Goal: Information Seeking & Learning: Learn about a topic

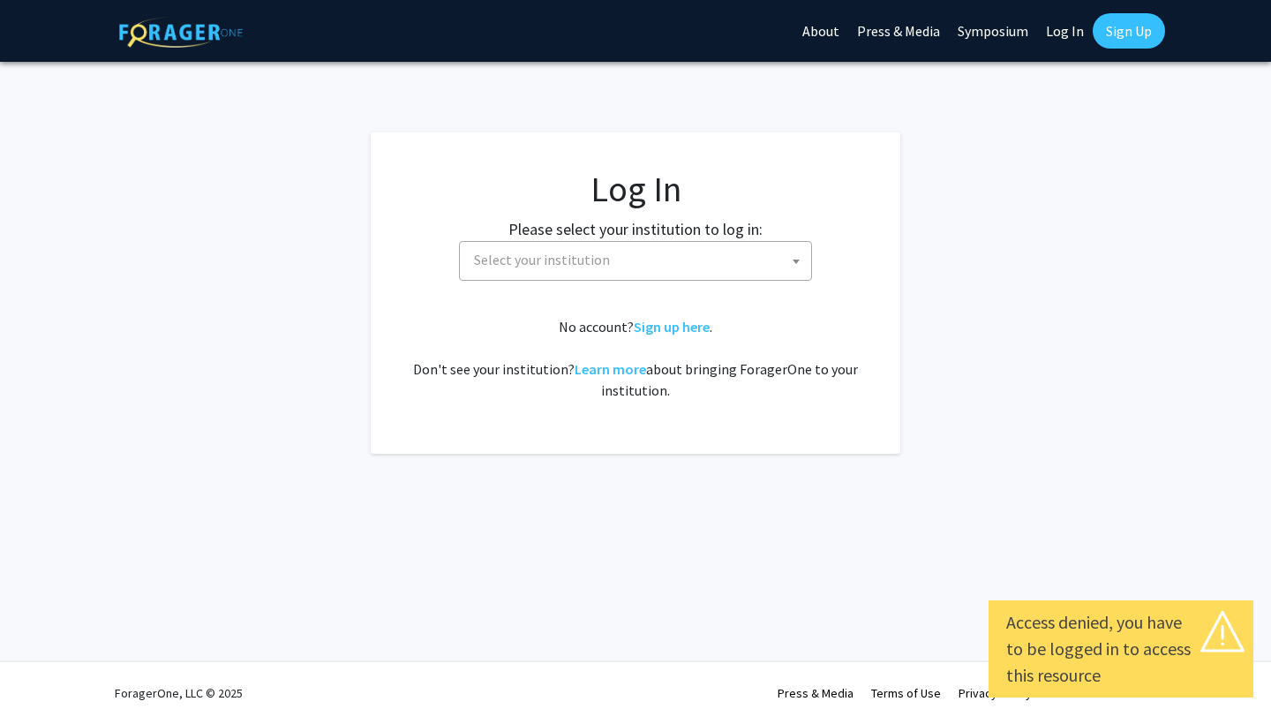
click at [683, 262] on span "Select your institution" at bounding box center [639, 260] width 344 height 36
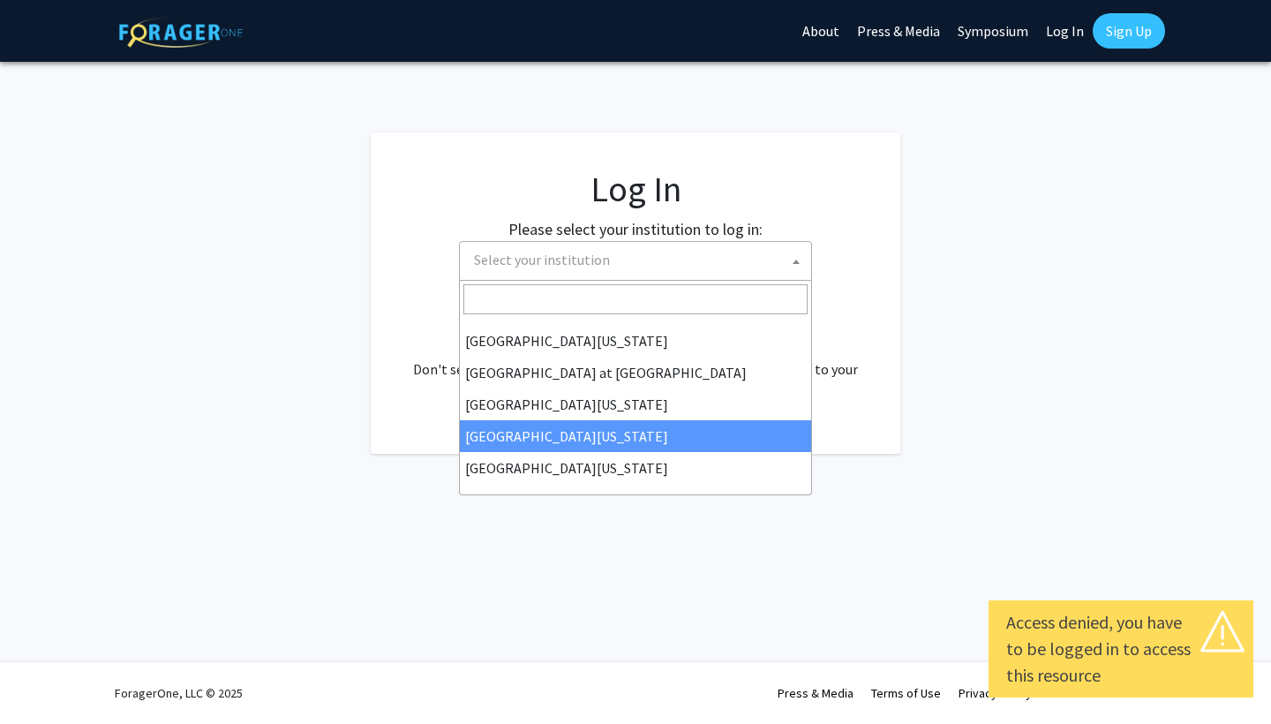
select select "31"
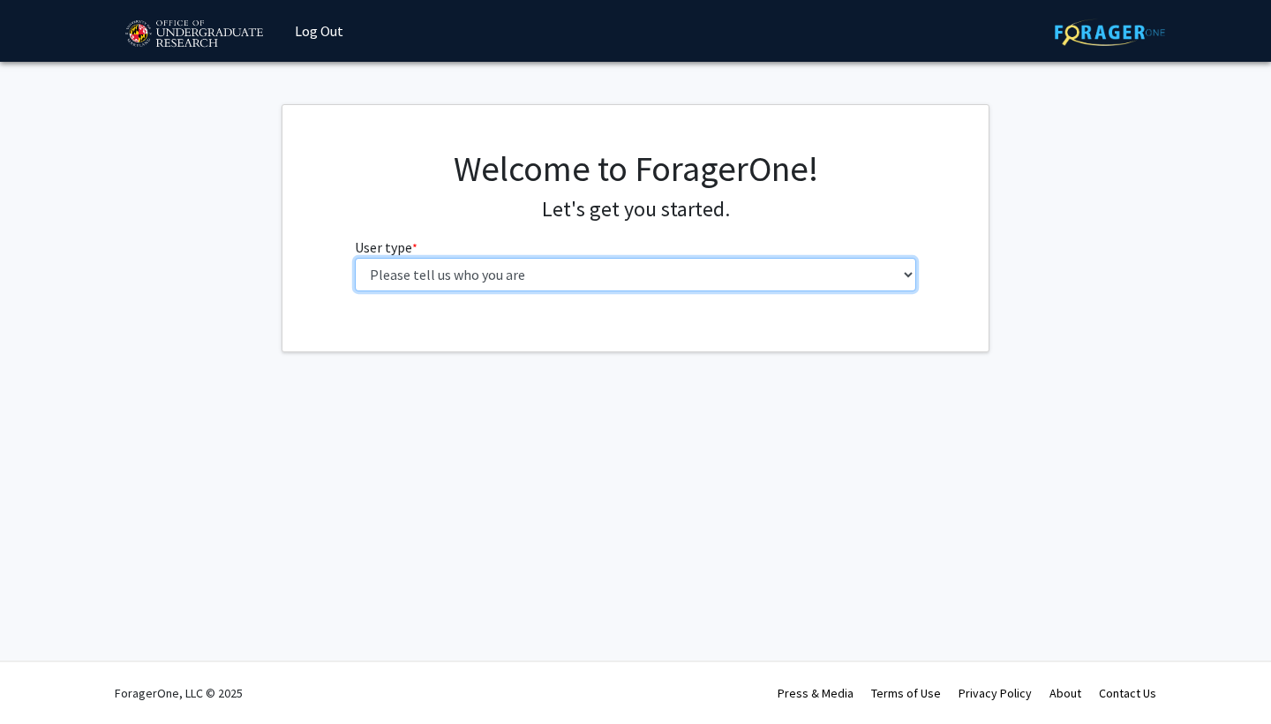
select select "1: undergrad"
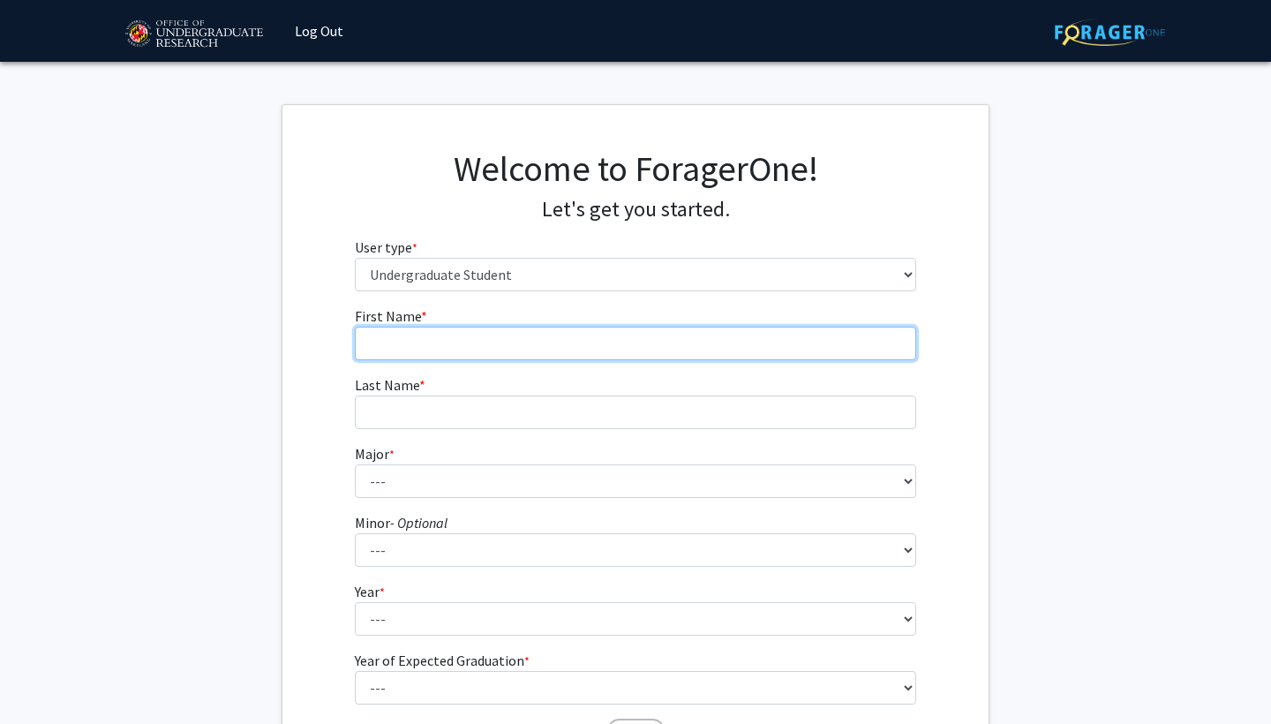
click at [560, 343] on input "First Name * required" at bounding box center [636, 344] width 562 height 34
type input "Justin"
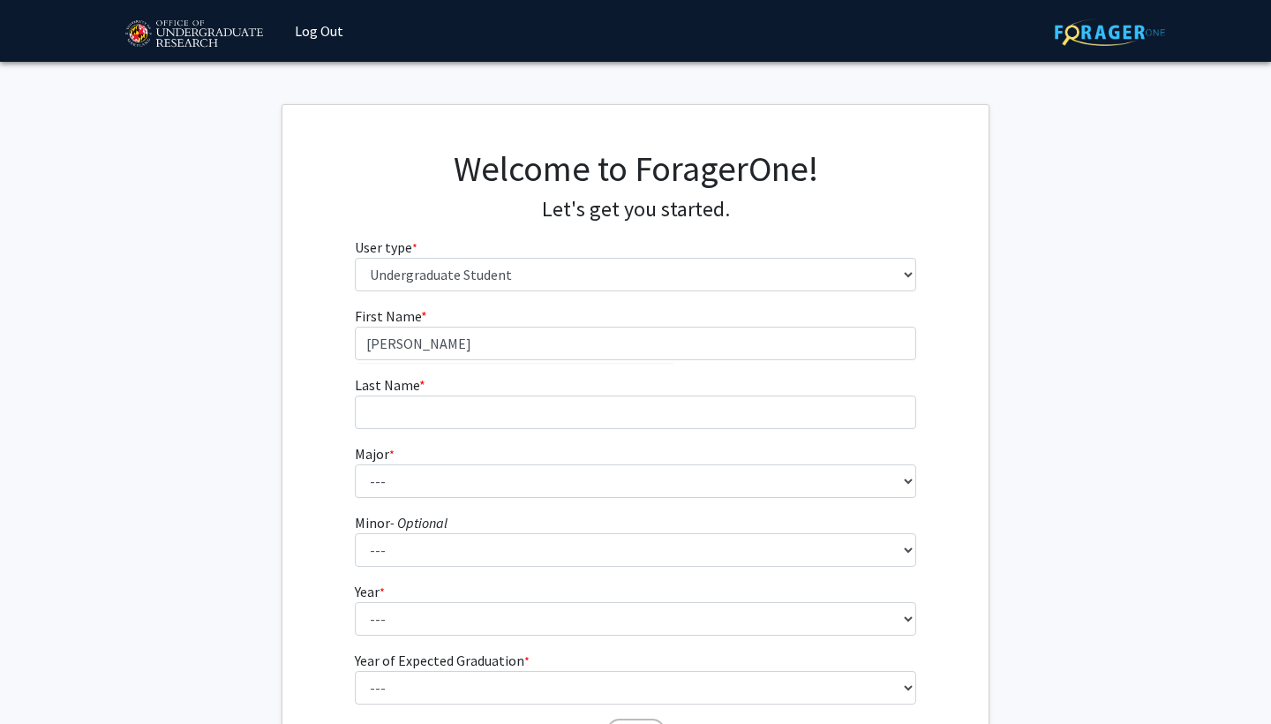
click at [587, 431] on form "First Name * required Justin Last Name * required Major * required --- Accounti…" at bounding box center [636, 520] width 562 height 431
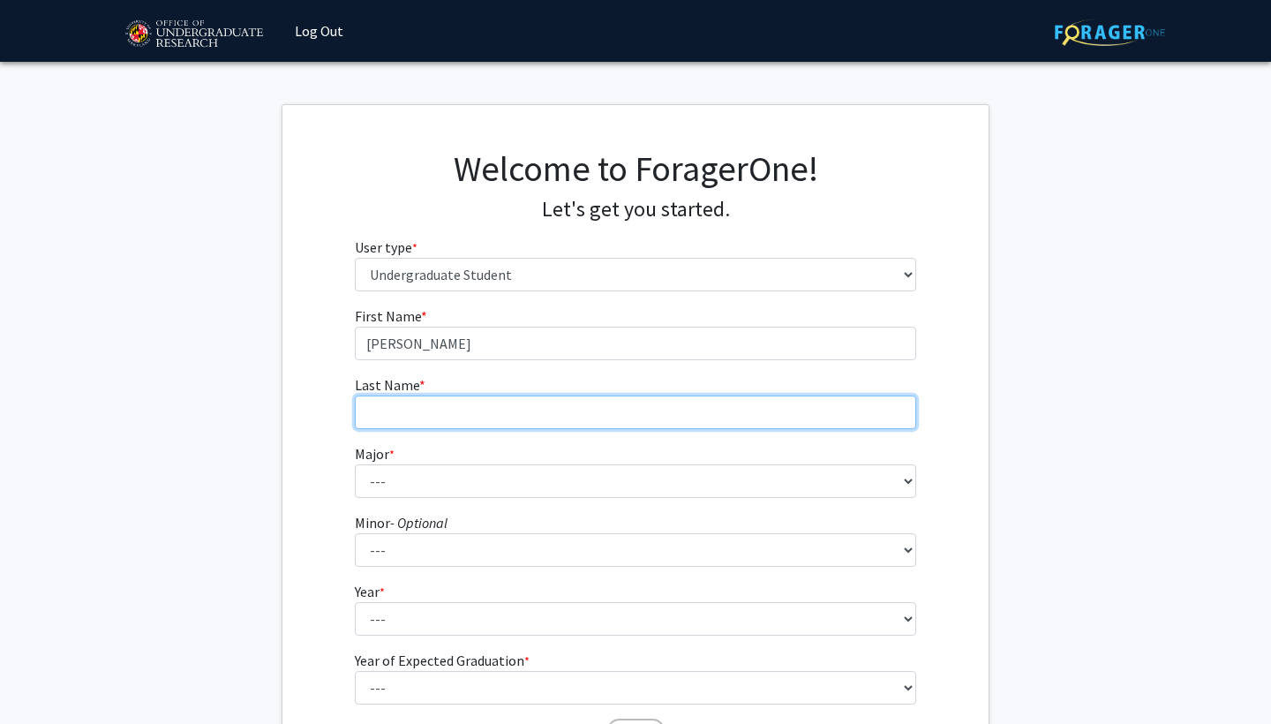
click at [486, 395] on input "Last Name * required" at bounding box center [636, 412] width 562 height 34
type input "Kravitz"
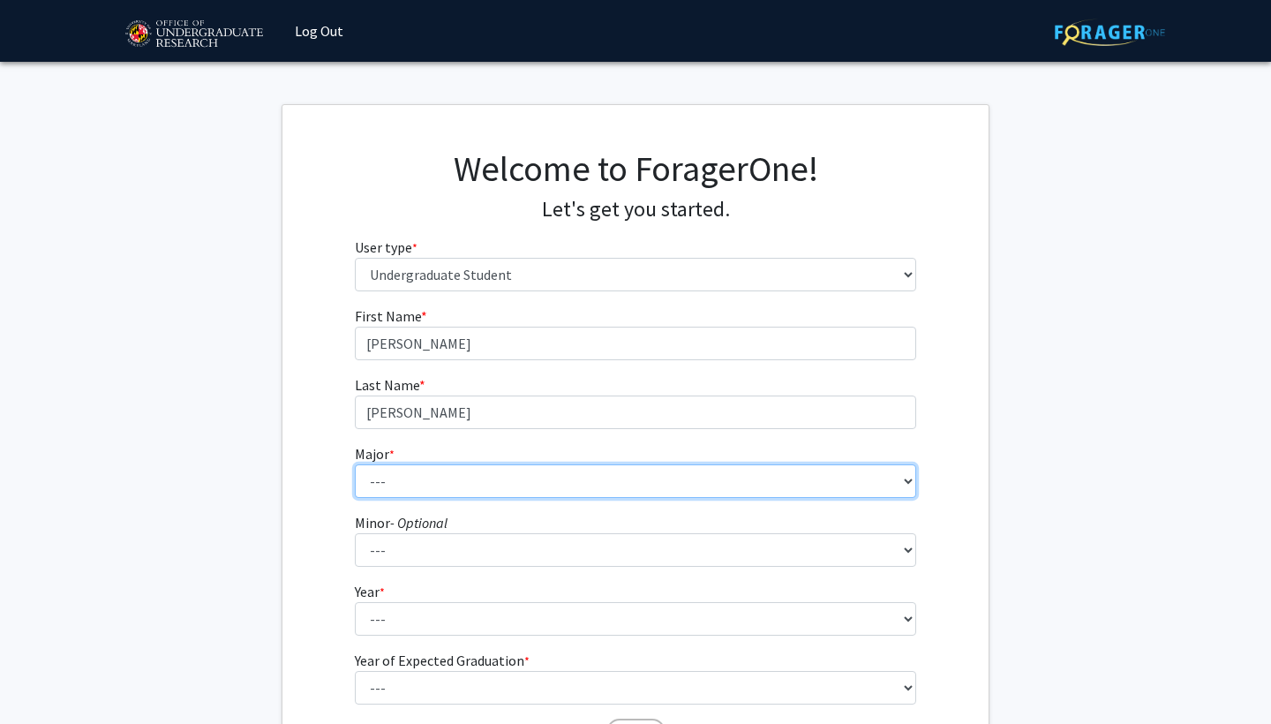
select select "14: 2315"
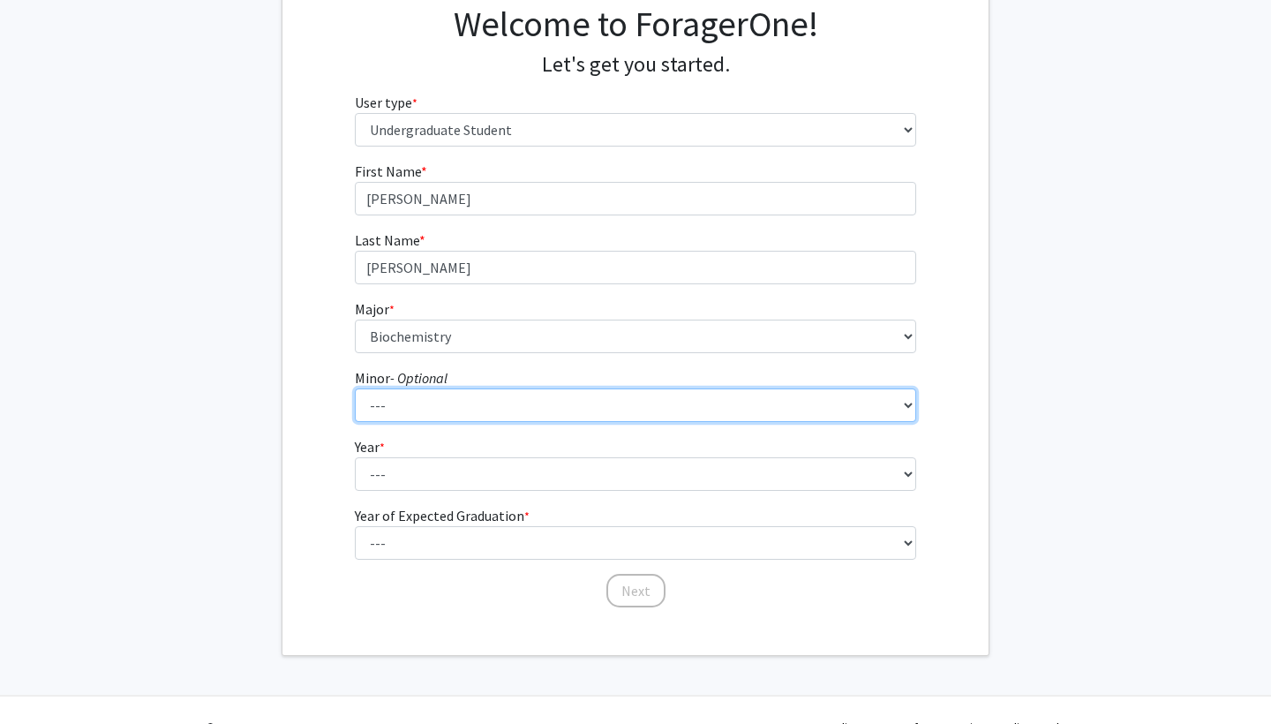
scroll to position [176, 0]
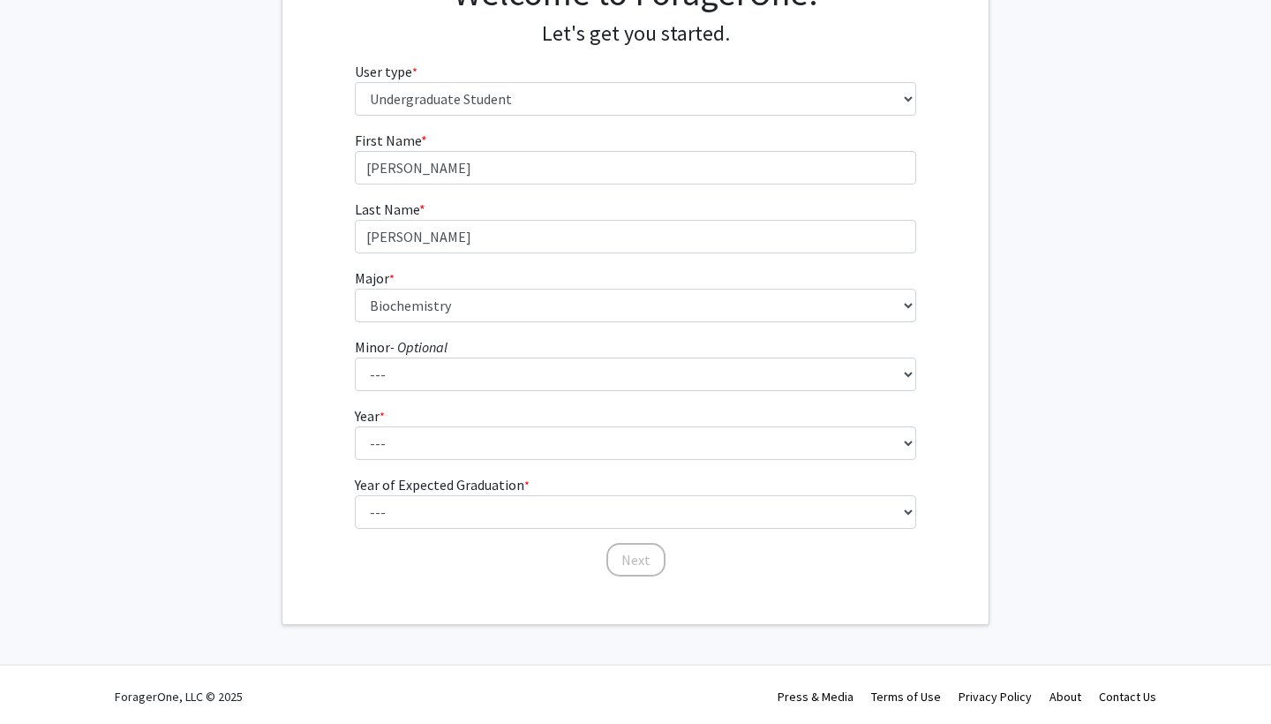
click at [532, 463] on form "First Name * required Justin Last Name * required Kravitz Major * required --- …" at bounding box center [636, 345] width 562 height 431
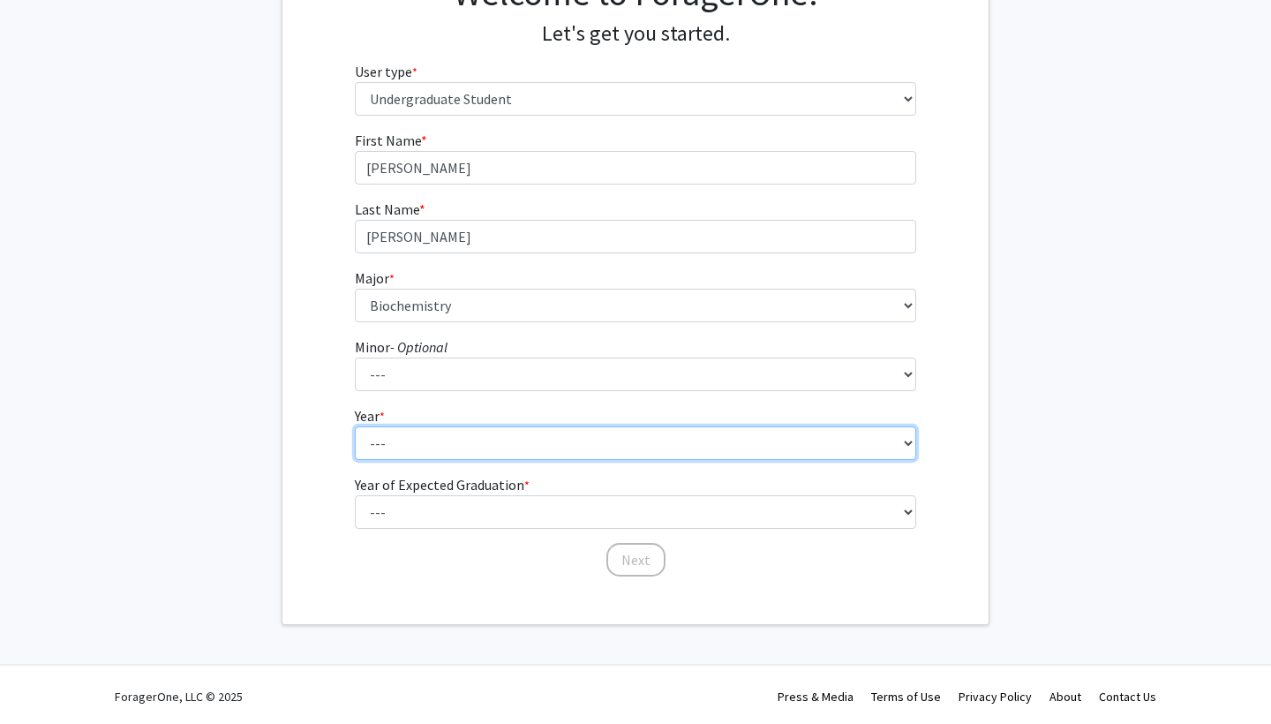
select select "2: sophomore"
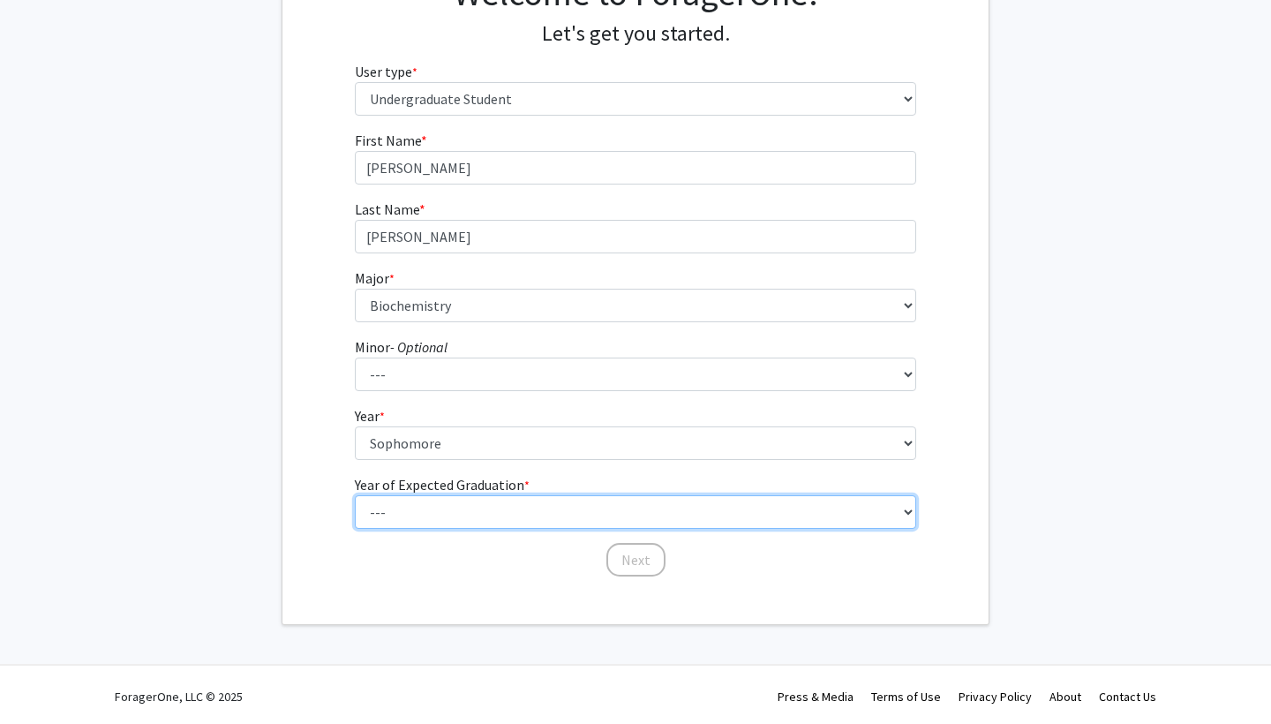
select select "4: 2028"
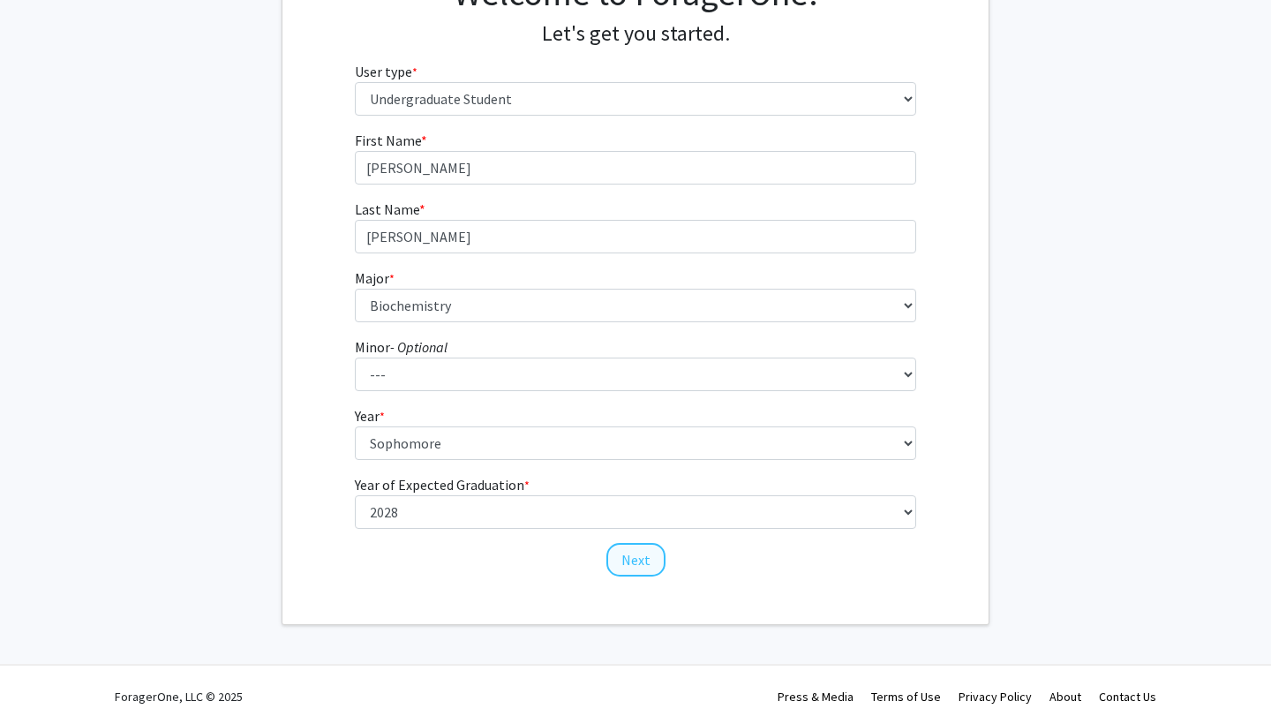
click at [649, 559] on button "Next" at bounding box center [635, 560] width 59 height 34
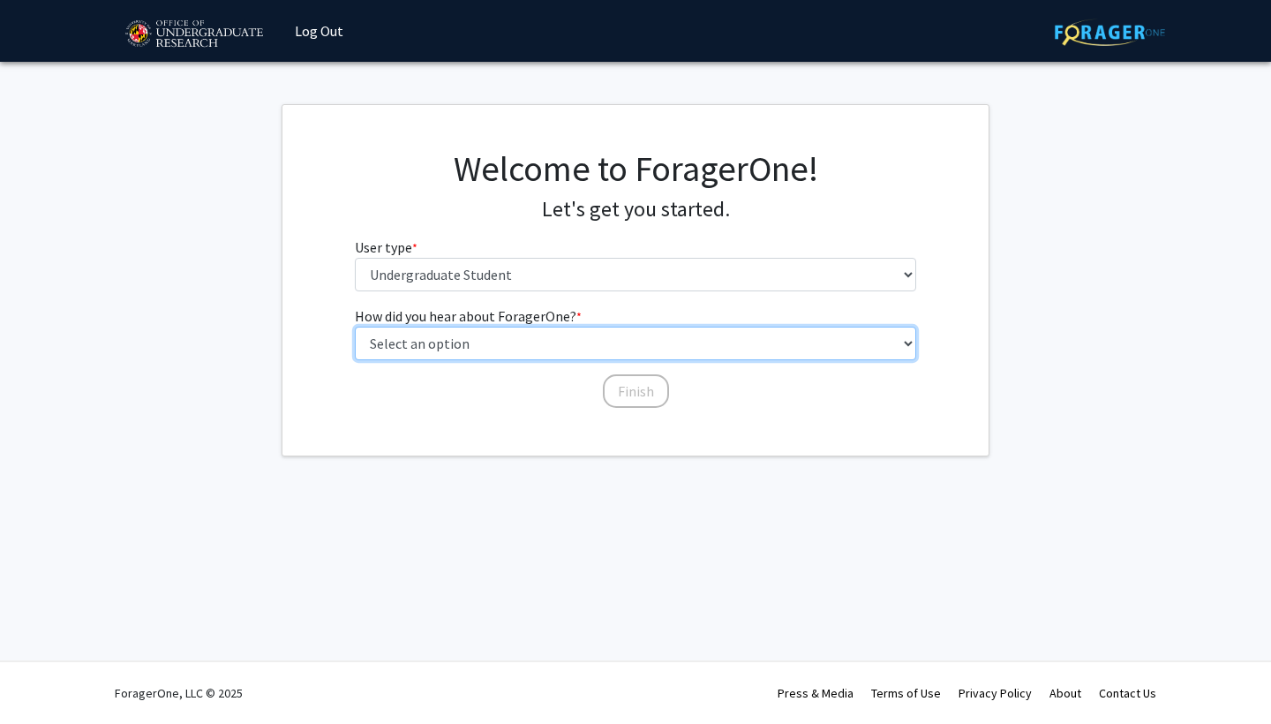
select select "3: university_website"
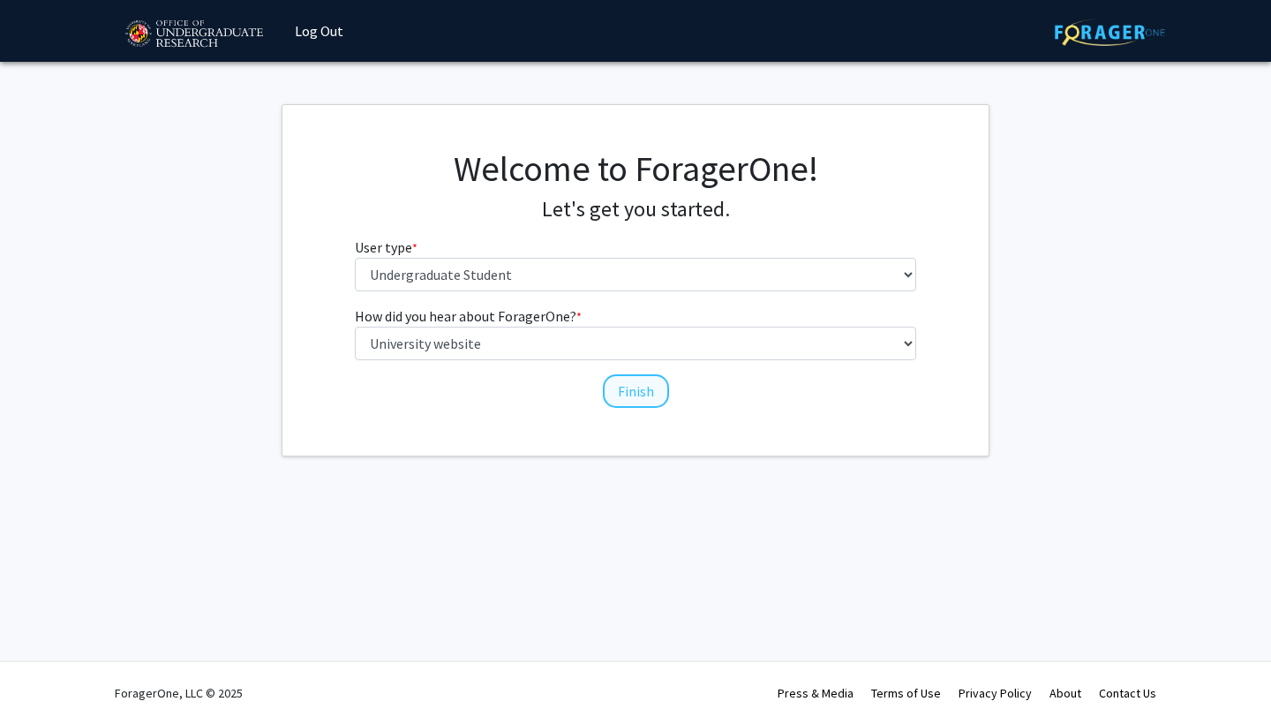
click at [641, 397] on button "Finish" at bounding box center [636, 391] width 66 height 34
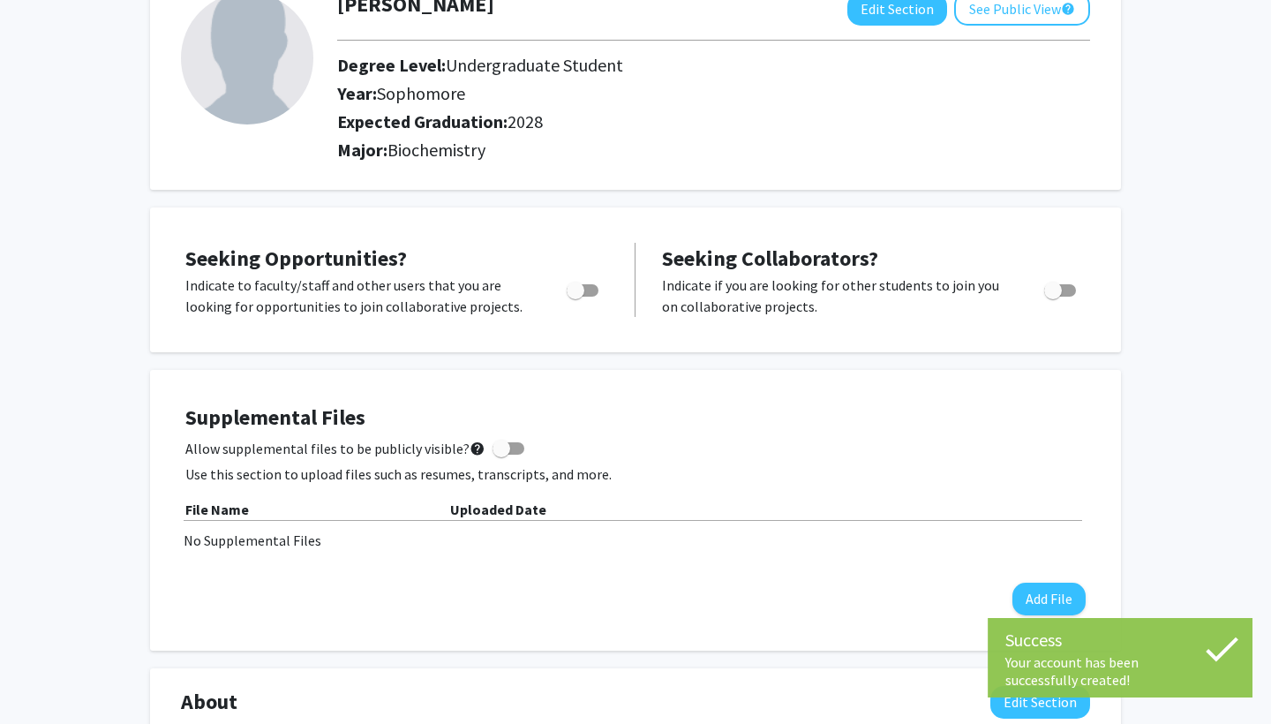
scroll to position [129, 0]
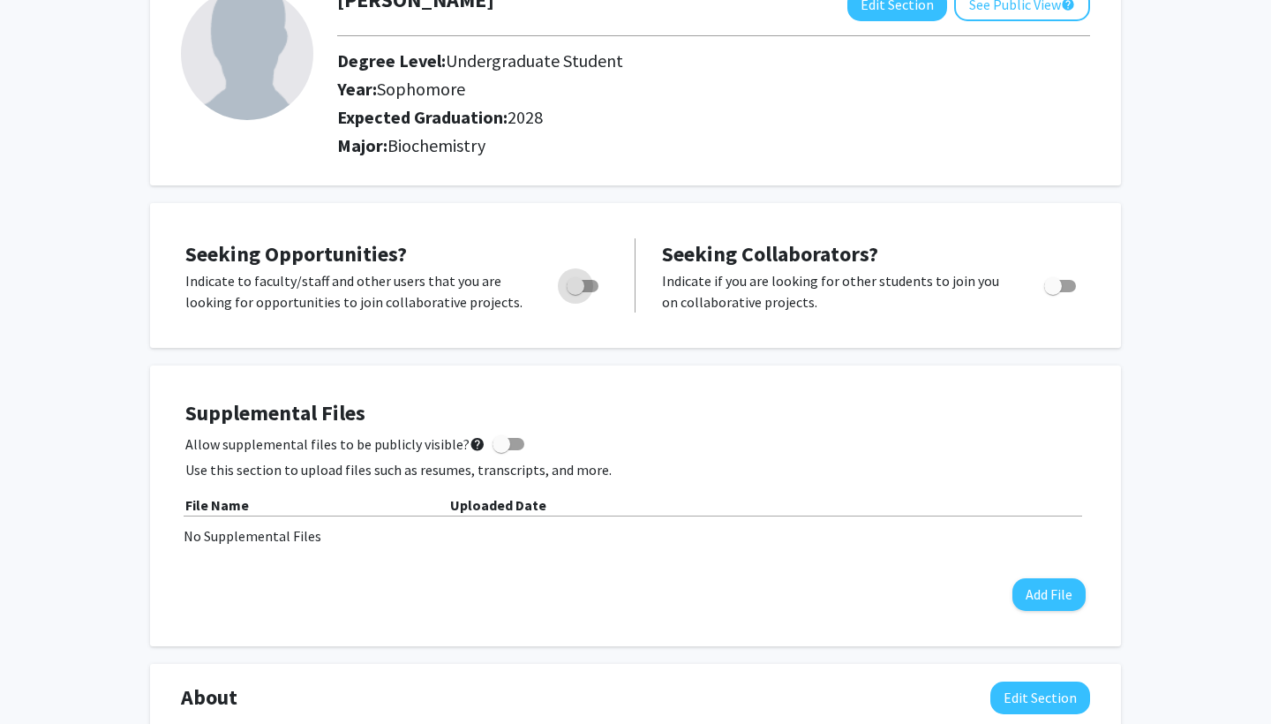
click at [589, 292] on span "Toggle" at bounding box center [583, 286] width 32 height 12
click at [576, 293] on input "Are you actively seeking opportunities?" at bounding box center [575, 292] width 1 height 1
checkbox input "true"
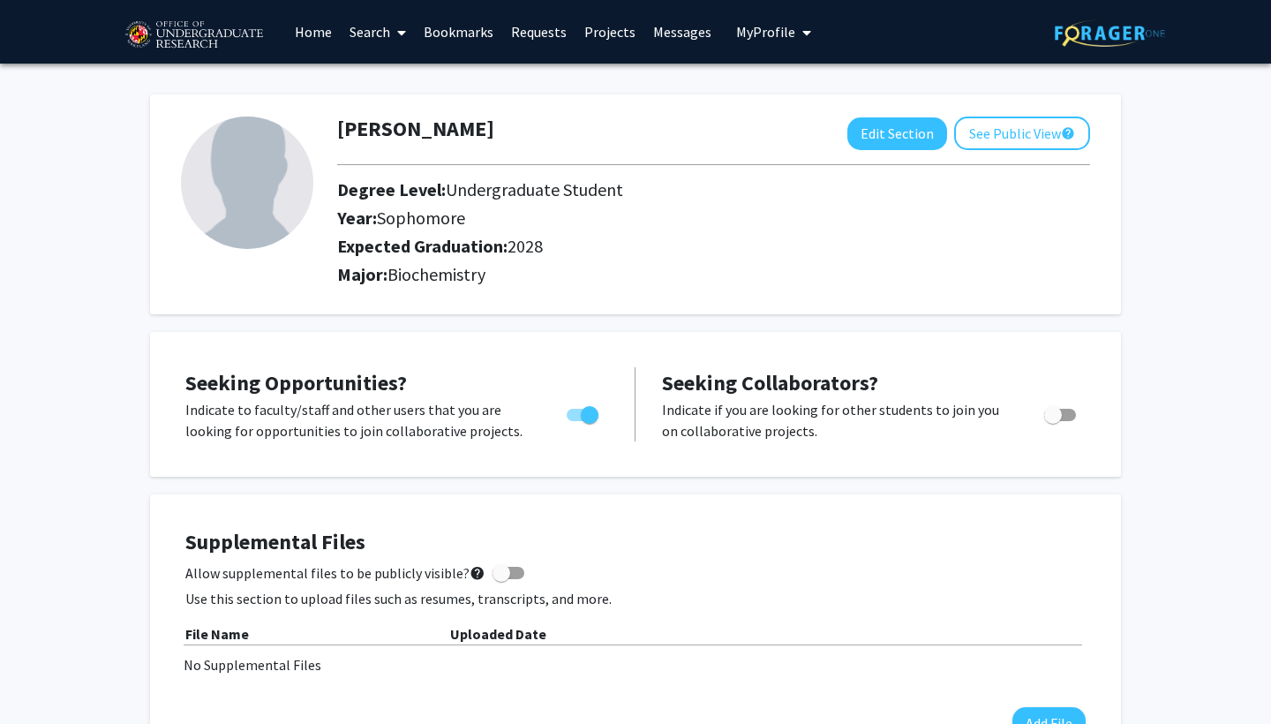
scroll to position [0, 0]
click at [388, 31] on link "Search" at bounding box center [378, 32] width 74 height 62
click at [393, 78] on span "Faculty/Staff" at bounding box center [406, 81] width 130 height 35
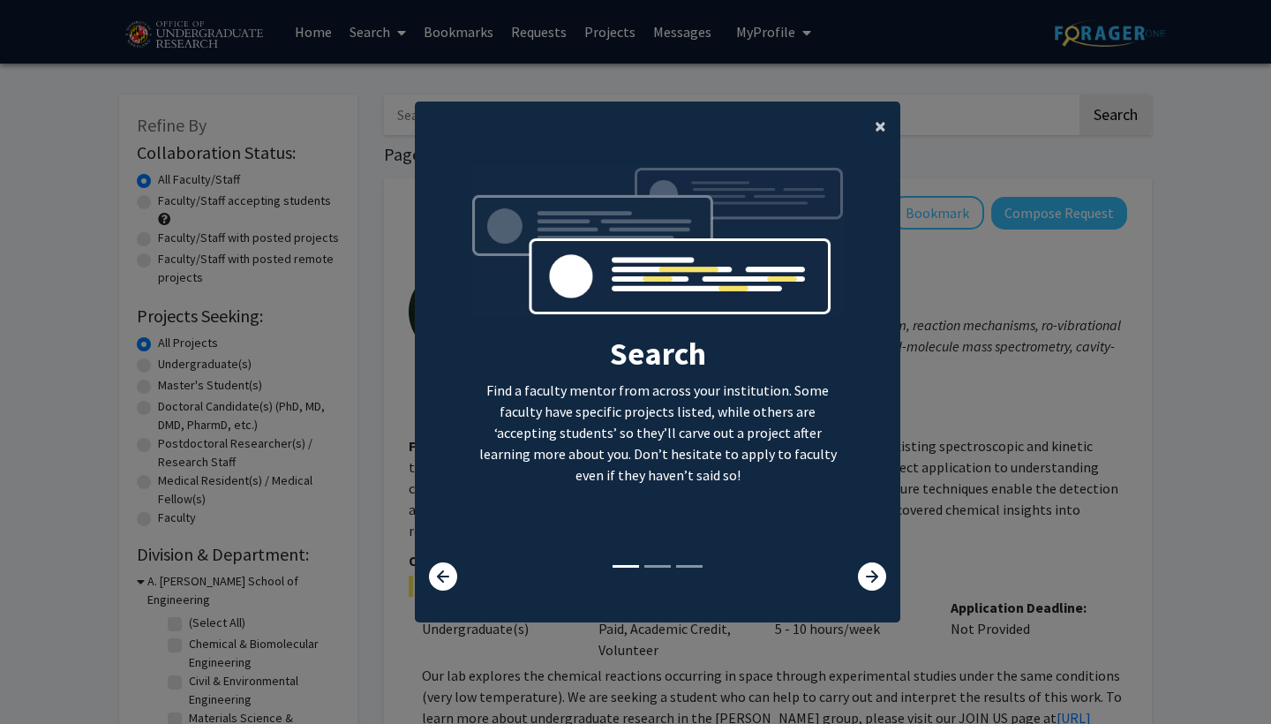
click at [875, 117] on span "×" at bounding box center [880, 125] width 11 height 27
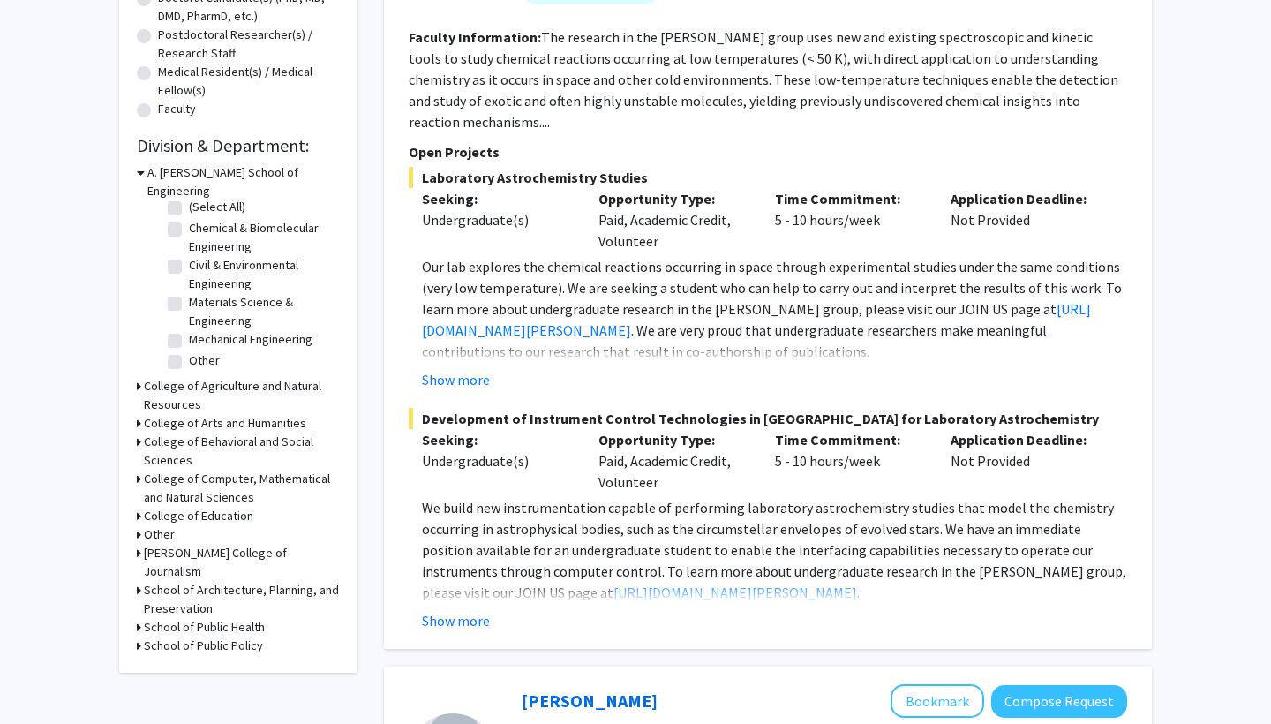
scroll to position [422, 0]
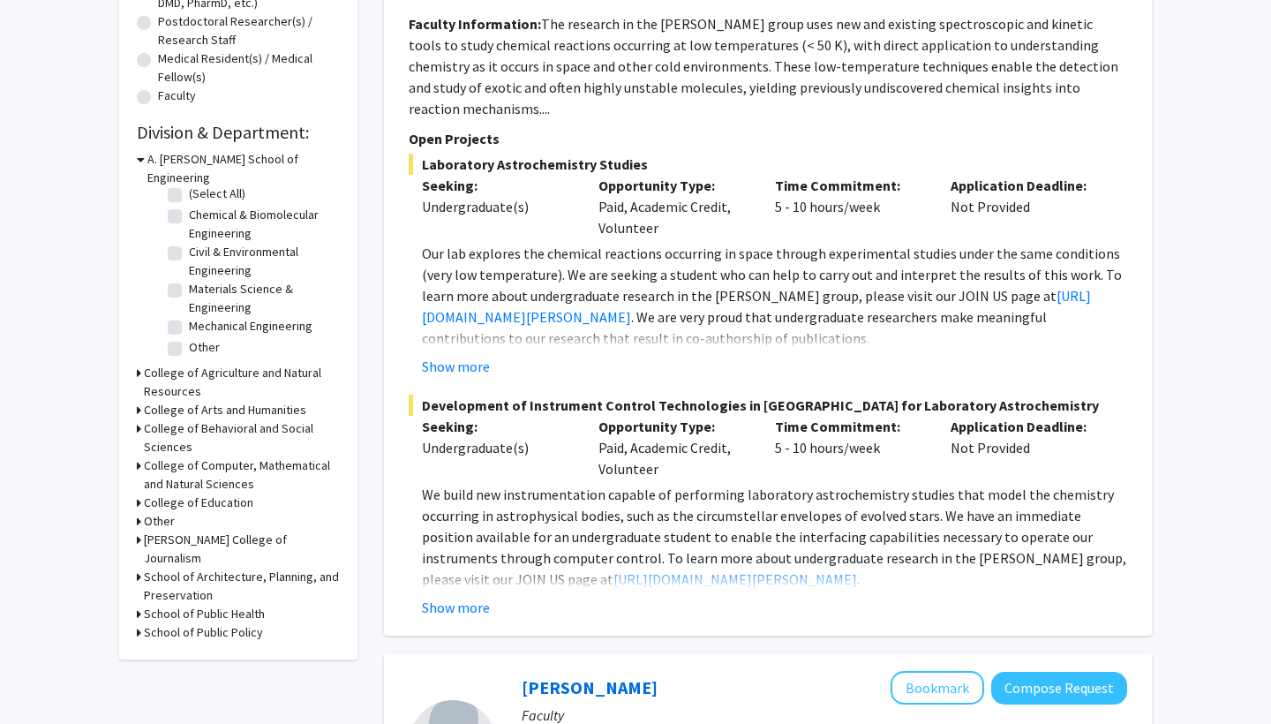
click at [199, 459] on h3 "College of Computer, Mathematical and Natural Sciences" at bounding box center [242, 474] width 196 height 37
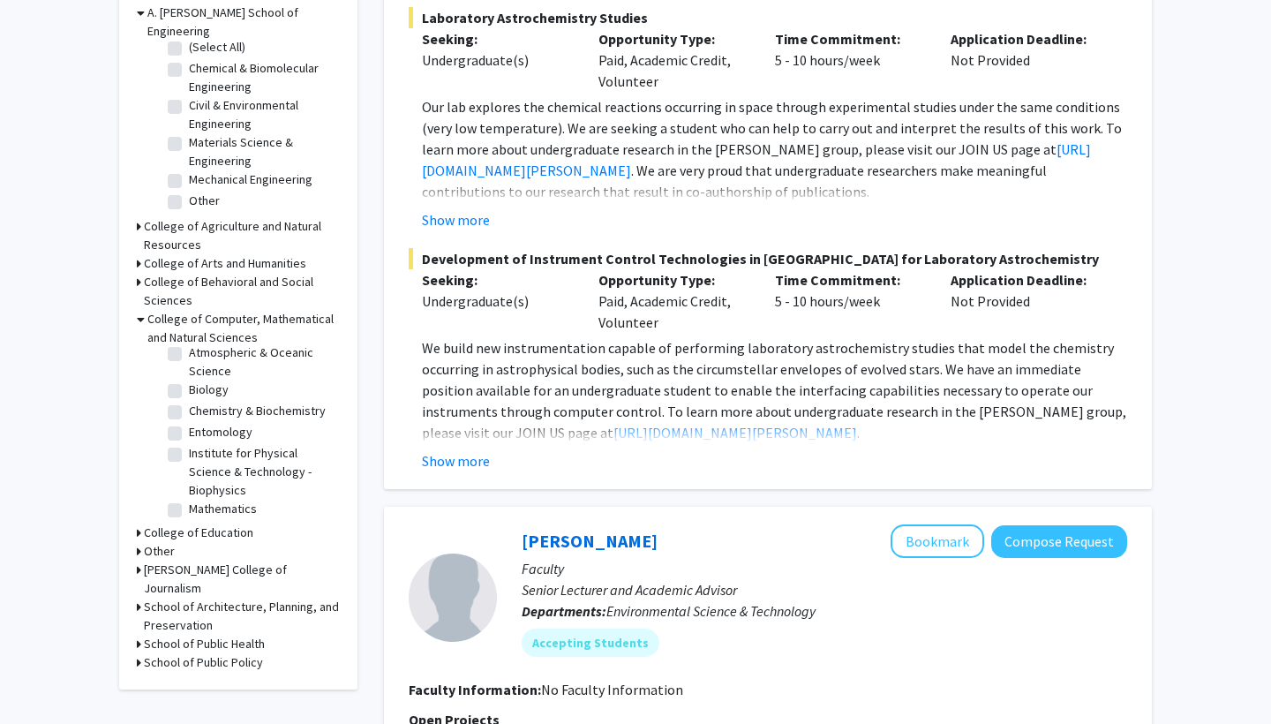
scroll to position [53, 0]
click at [189, 378] on label "Biology" at bounding box center [209, 387] width 40 height 19
click at [189, 378] on input "Biology" at bounding box center [194, 383] width 11 height 11
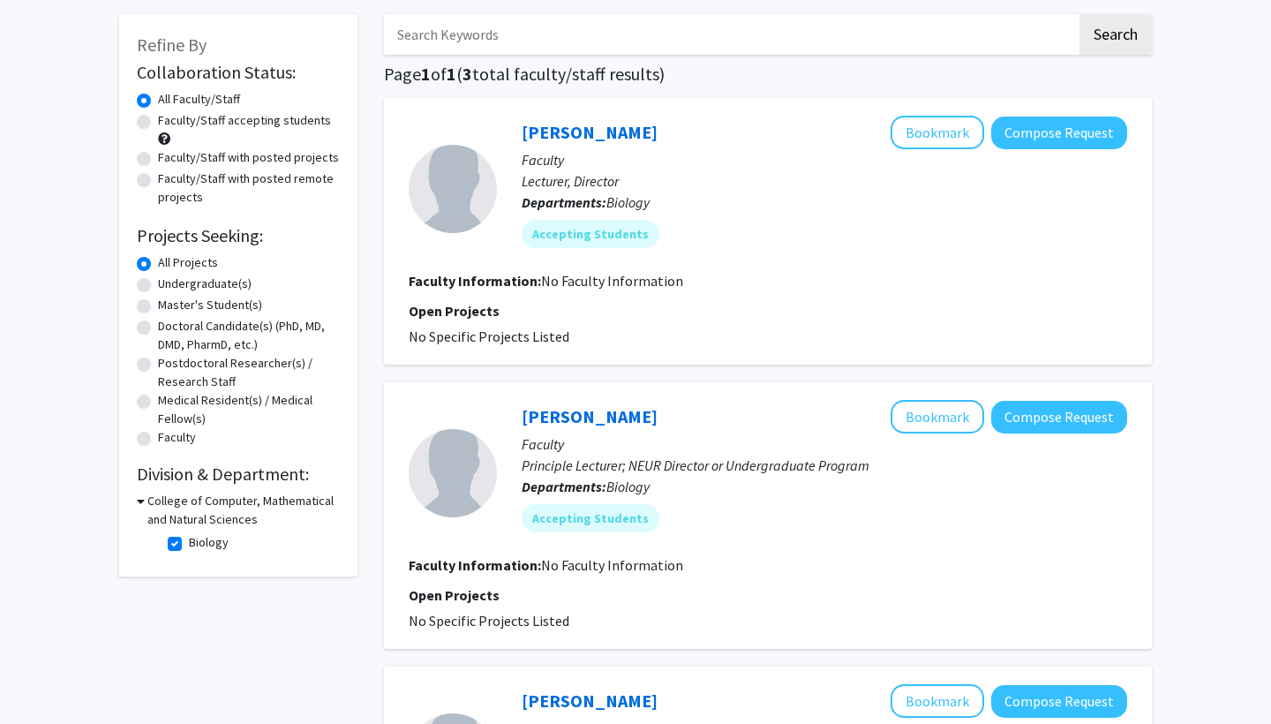
scroll to position [84, 0]
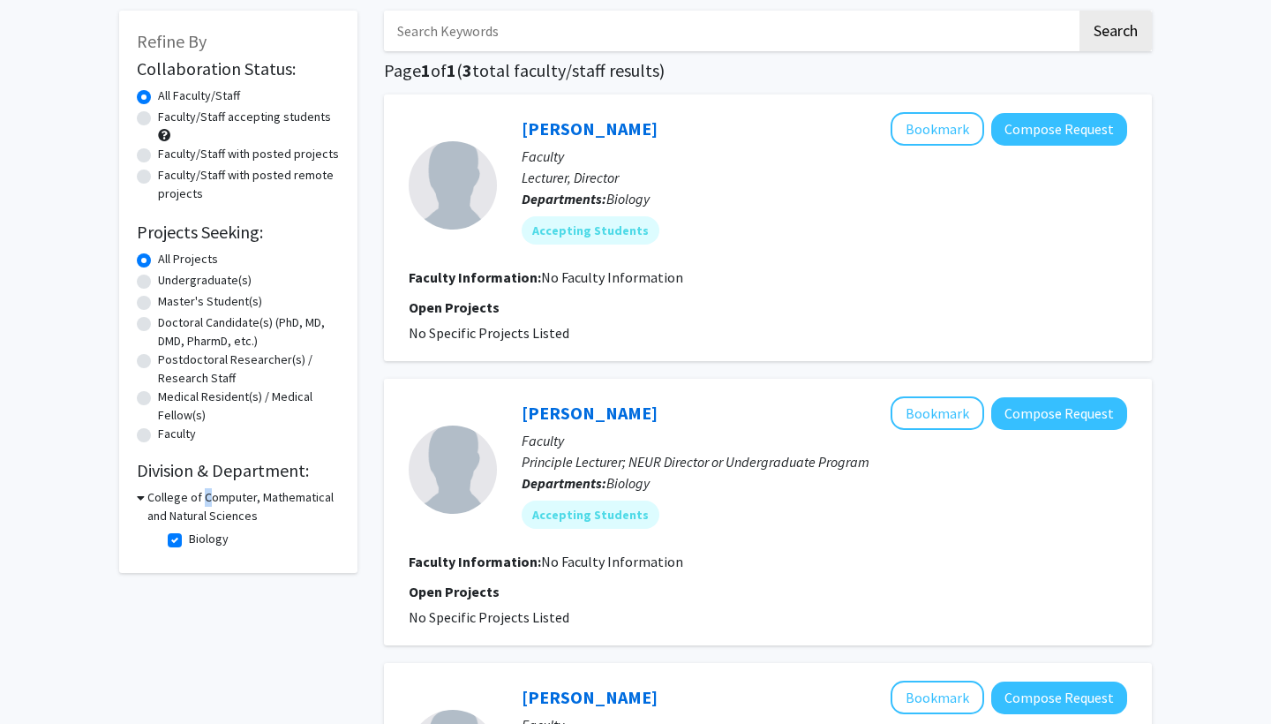
click at [177, 513] on h3 "College of Computer, Mathematical and Natural Sciences" at bounding box center [243, 506] width 192 height 37
click at [157, 502] on h3 "College of Computer, Mathematical and Natural Sciences" at bounding box center [242, 506] width 196 height 37
click at [189, 539] on label "Biology" at bounding box center [209, 539] width 40 height 19
click at [189, 539] on input "Biology" at bounding box center [194, 535] width 11 height 11
checkbox input "false"
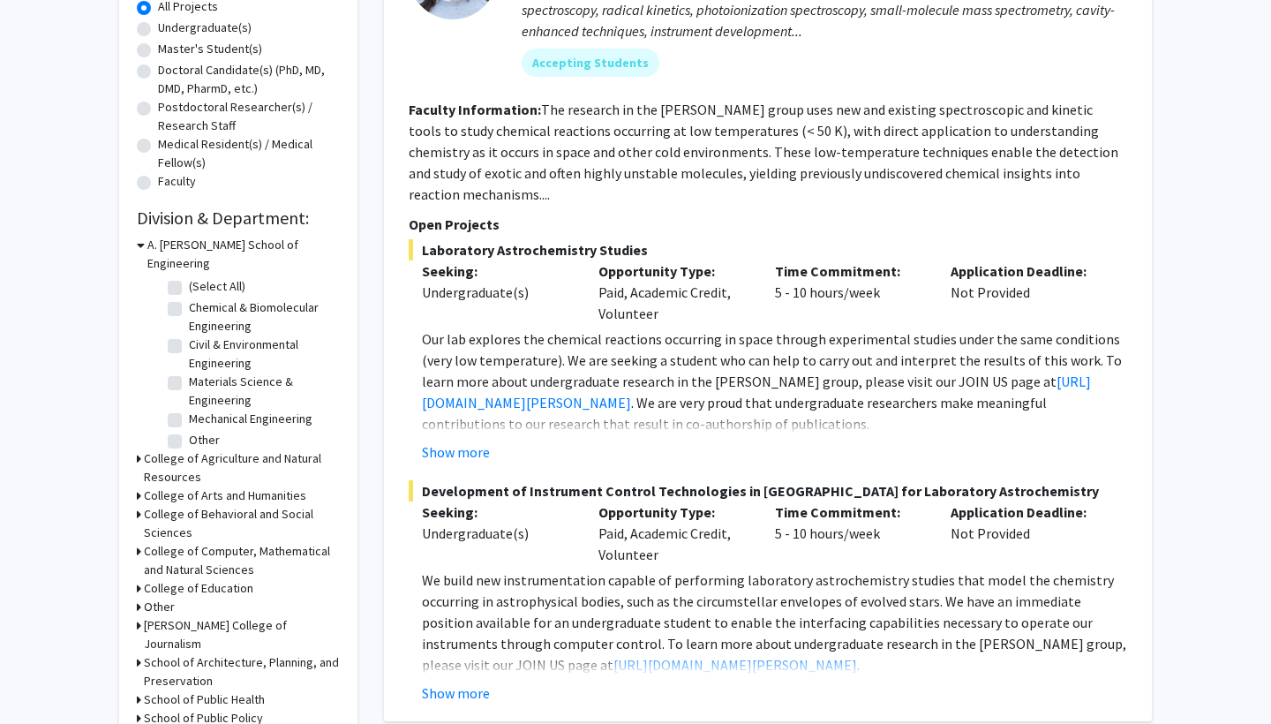
scroll to position [333, 0]
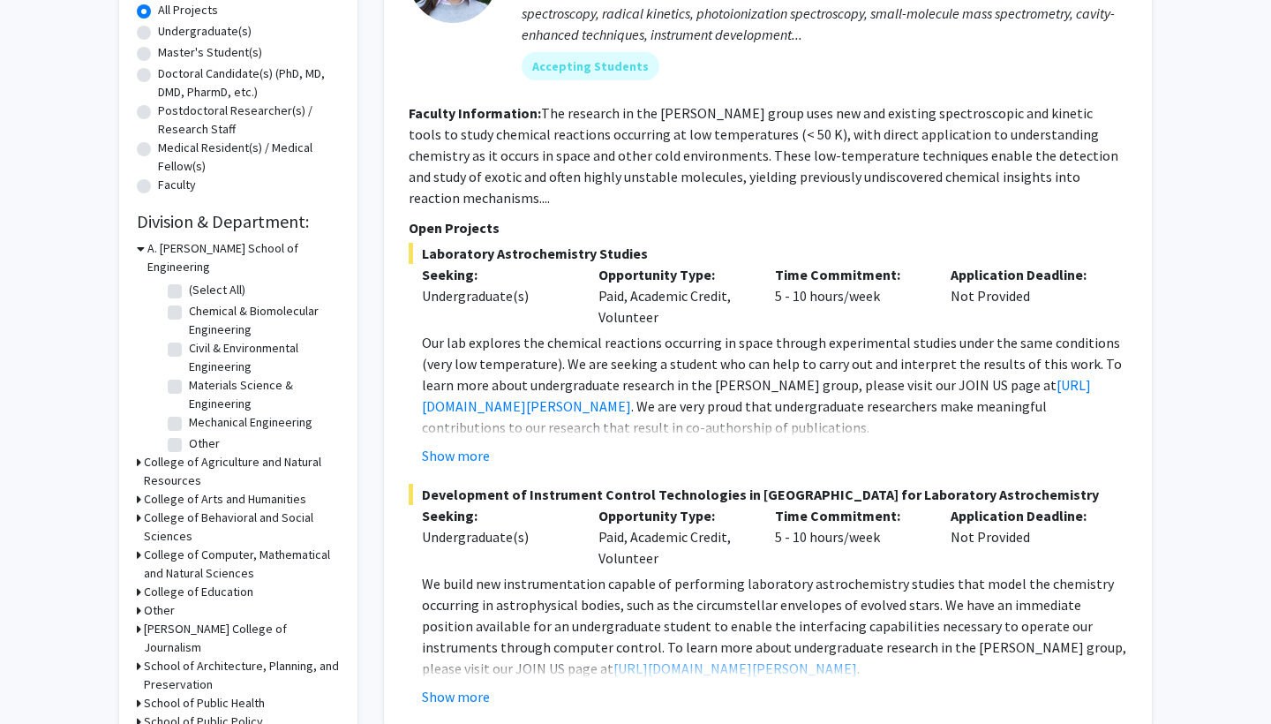
click at [237, 546] on h3 "College of Computer, Mathematical and Natural Sciences" at bounding box center [242, 564] width 196 height 37
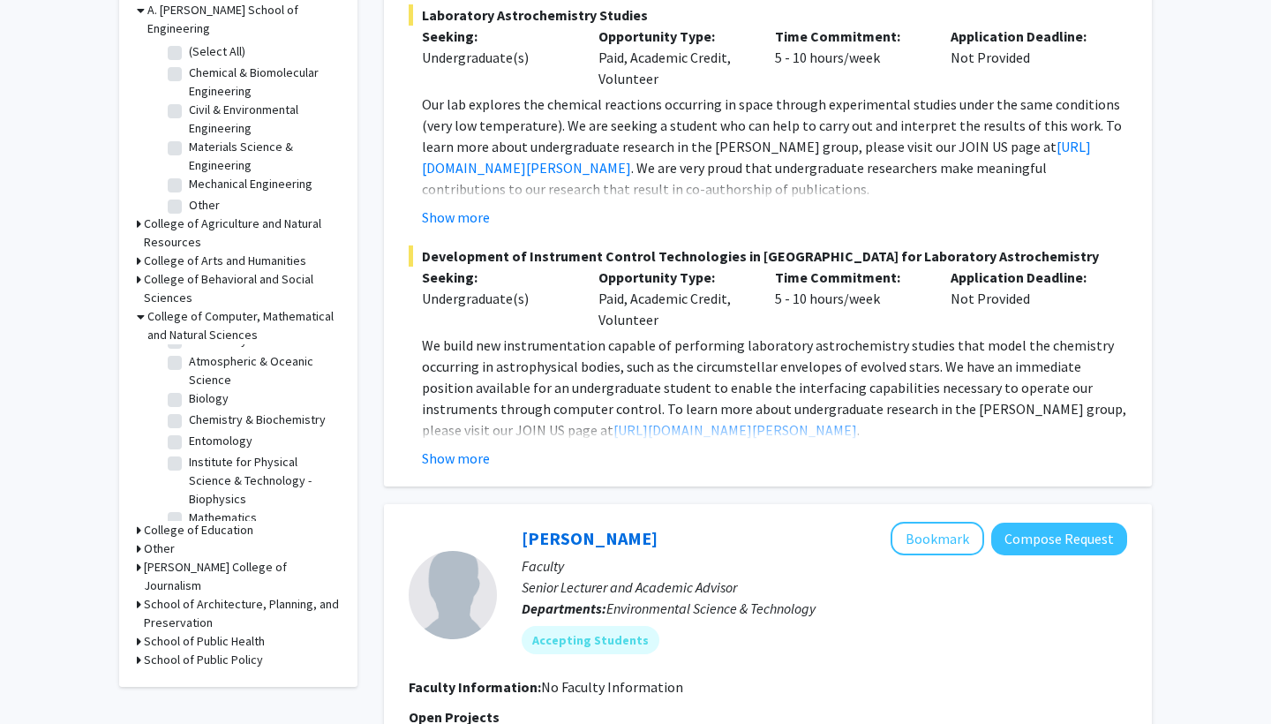
scroll to position [29, 0]
click at [189, 420] on label "Chemistry & Biochemistry" at bounding box center [257, 429] width 137 height 19
click at [189, 420] on input "Chemistry & Biochemistry" at bounding box center [194, 425] width 11 height 11
checkbox input "true"
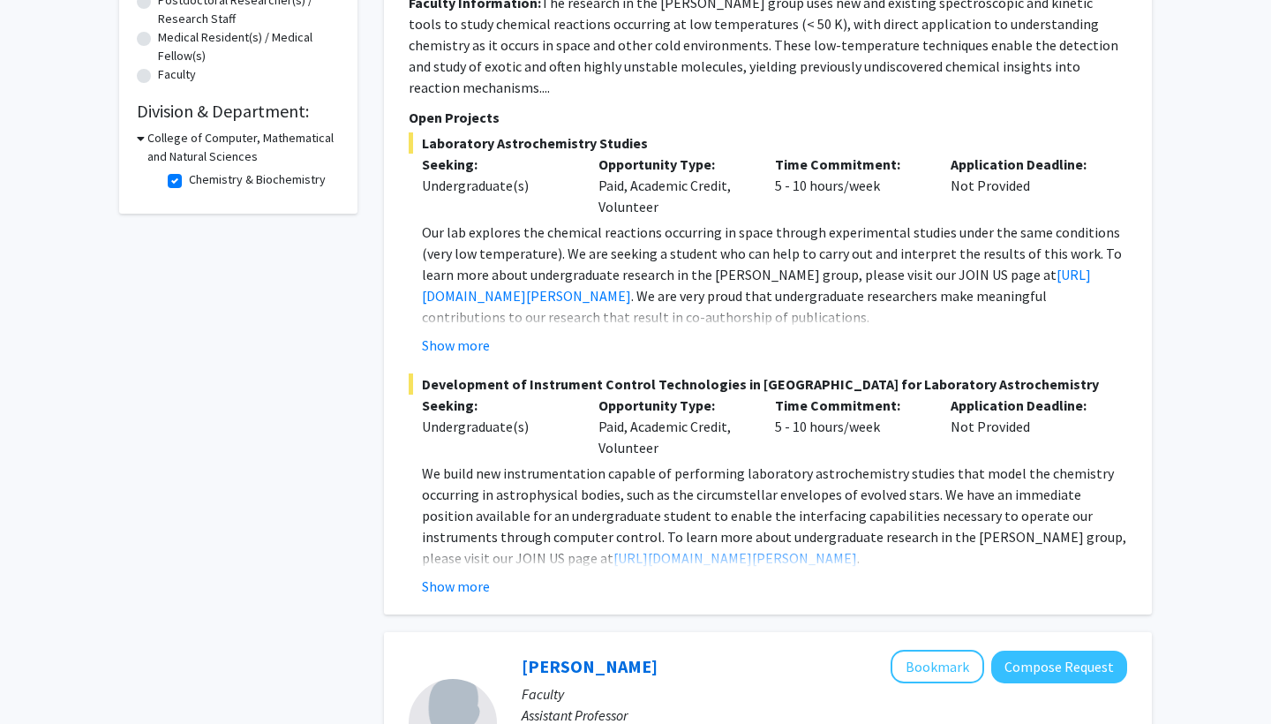
scroll to position [714, 0]
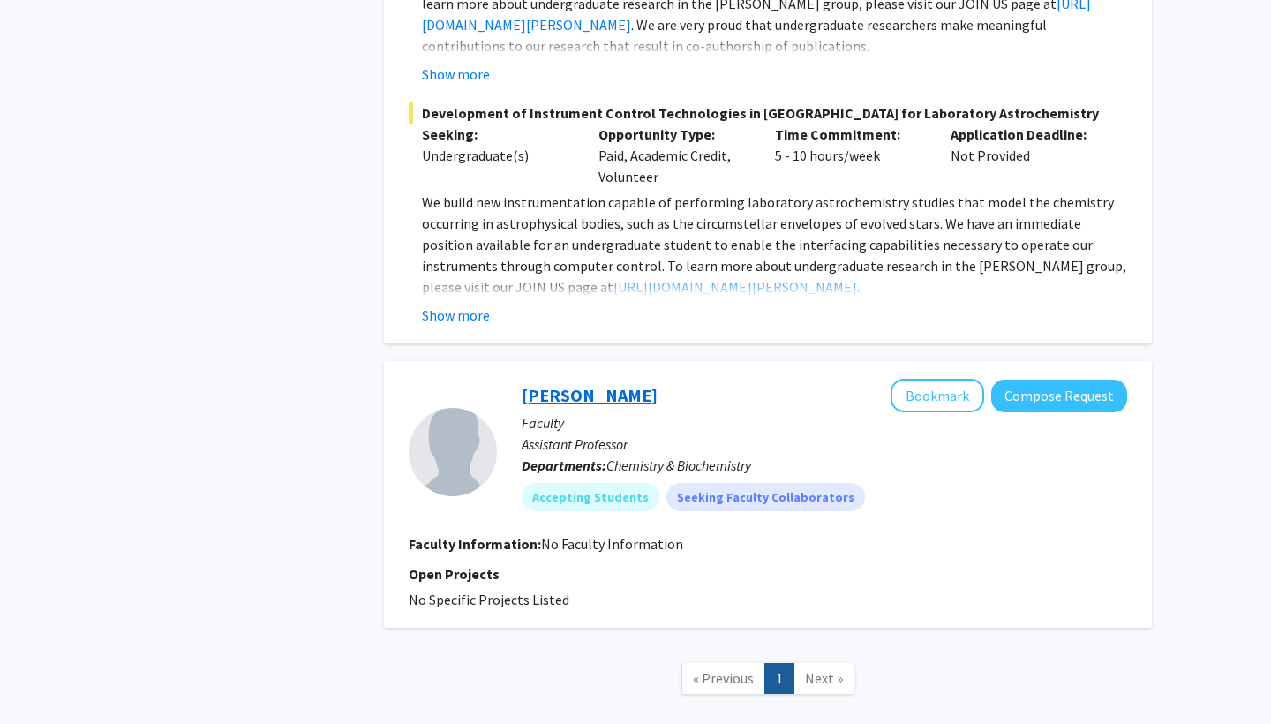
click at [570, 384] on link "Yanxin Liu" at bounding box center [590, 395] width 136 height 22
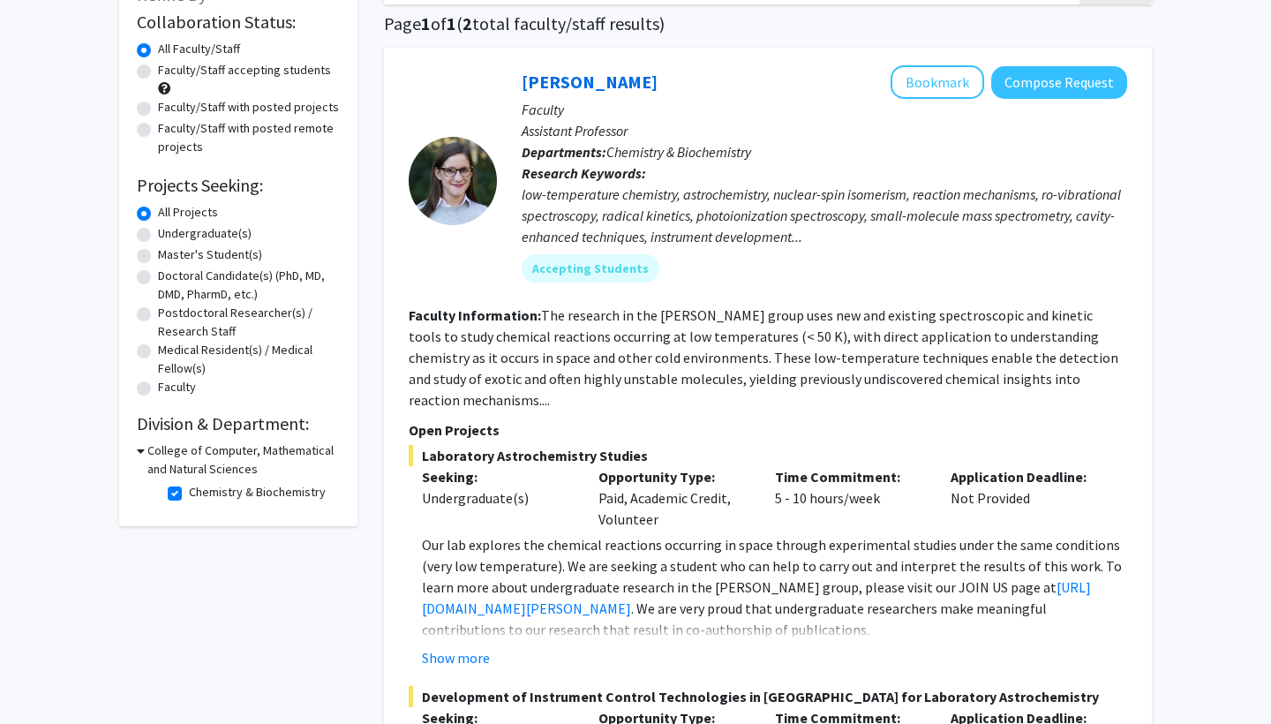
scroll to position [102, 0]
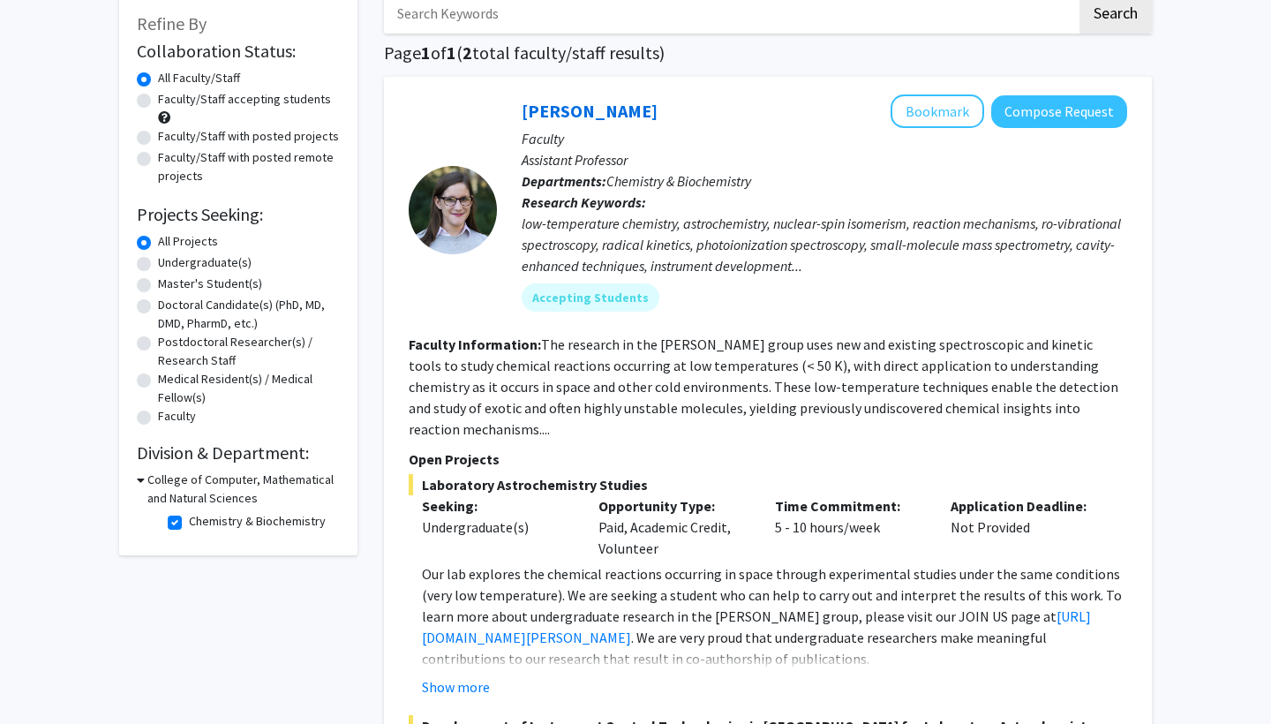
click at [1110, 92] on div "Leah Dodson Bookmark Compose Request Faculty Assistant Professor Departments: C…" at bounding box center [768, 516] width 768 height 879
click at [1078, 99] on button "Compose Request" at bounding box center [1059, 111] width 136 height 33
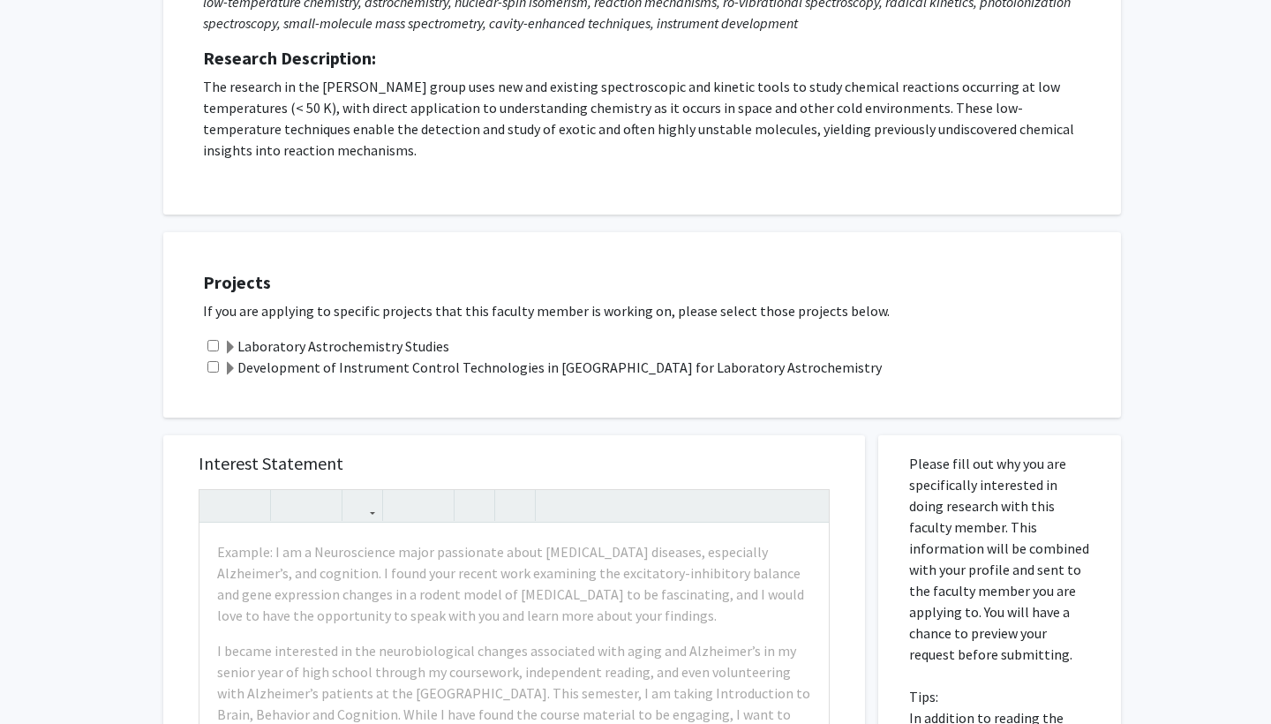
scroll to position [291, 0]
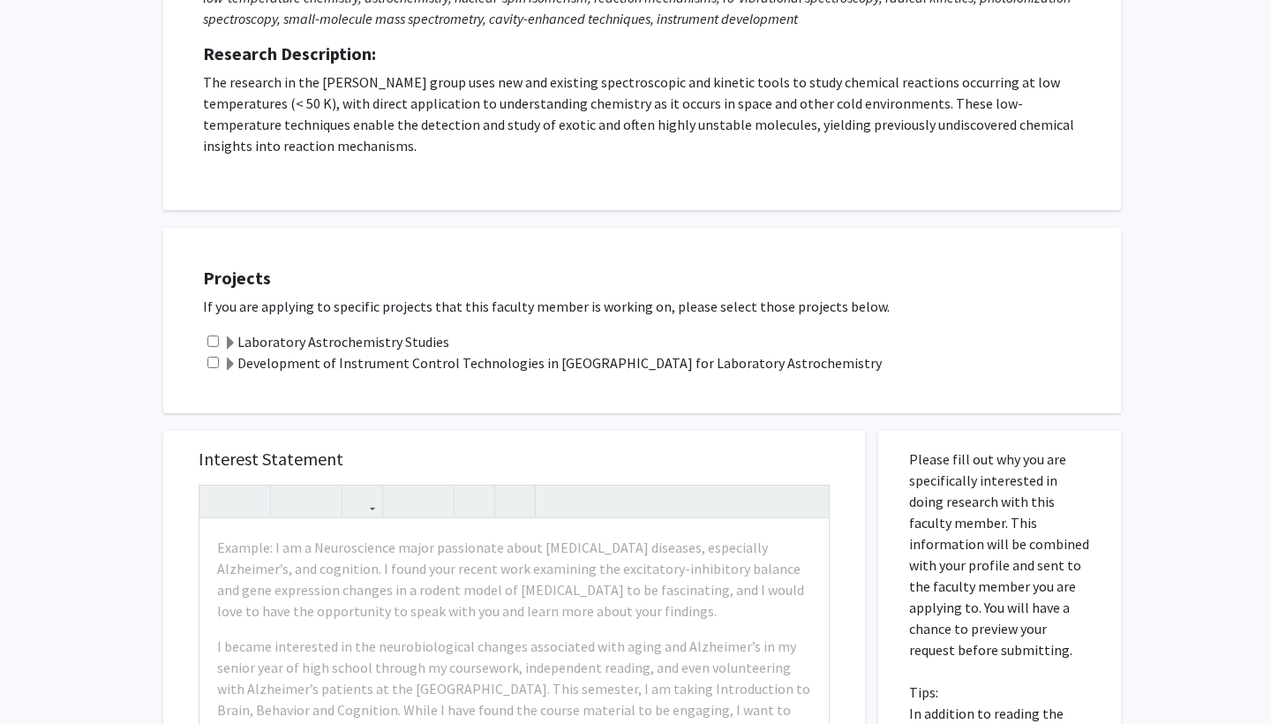
click at [357, 342] on label "Laboratory Astrochemistry Studies" at bounding box center [336, 341] width 226 height 21
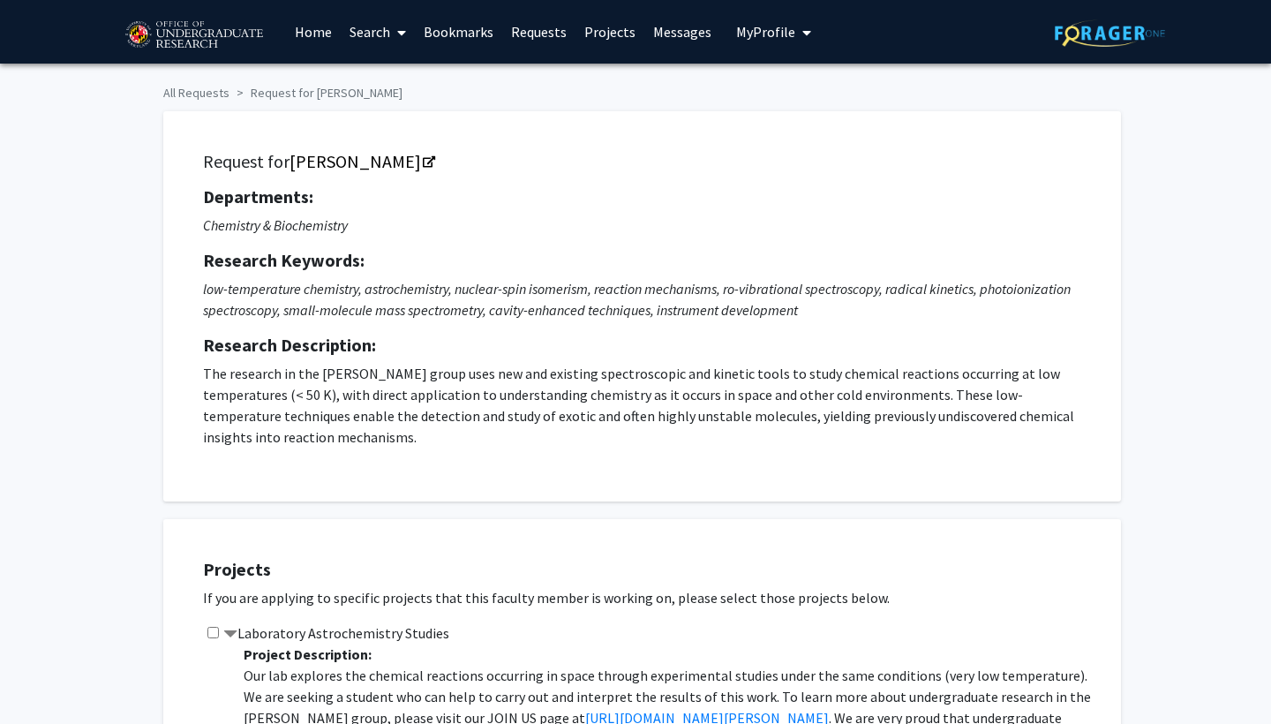
scroll to position [0, 0]
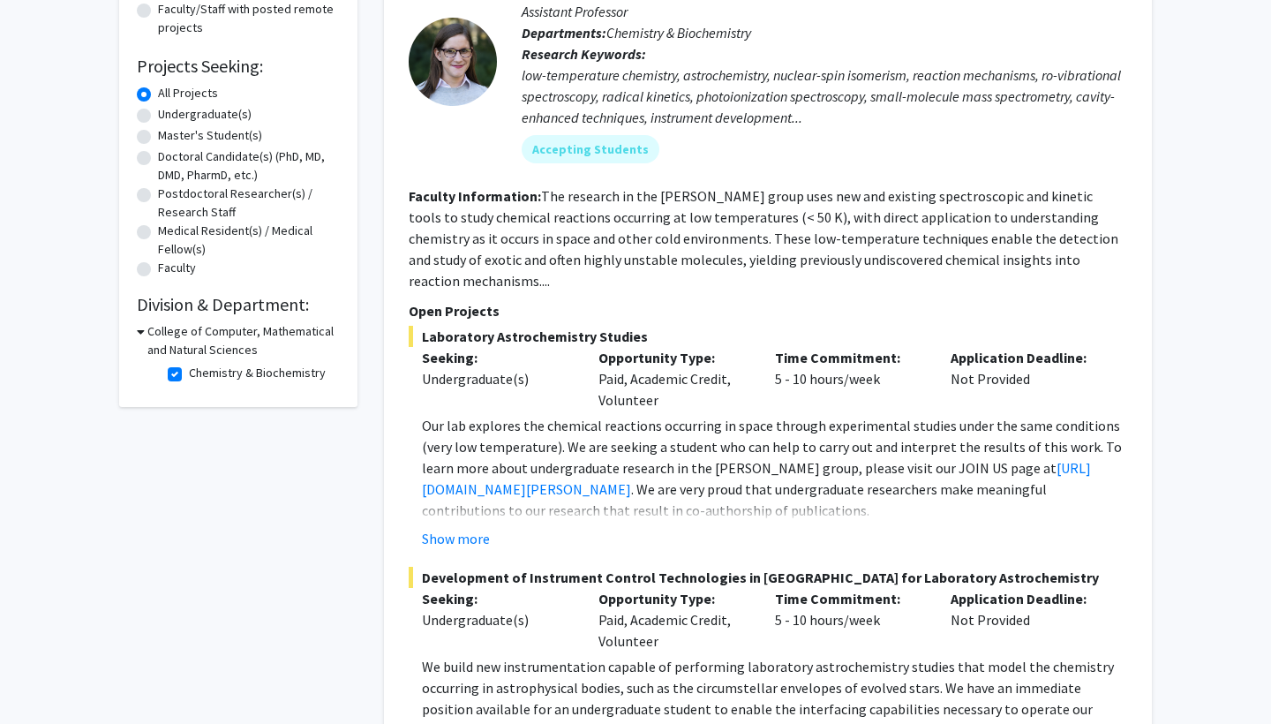
scroll to position [248, 0]
click at [182, 379] on fg-checkbox "Chemistry & Biochemistry Chemistry & Biochemistry" at bounding box center [252, 375] width 168 height 21
click at [189, 381] on label "Chemistry & Biochemistry" at bounding box center [257, 374] width 137 height 19
click at [189, 377] on input "Chemistry & Biochemistry" at bounding box center [194, 370] width 11 height 11
checkbox input "false"
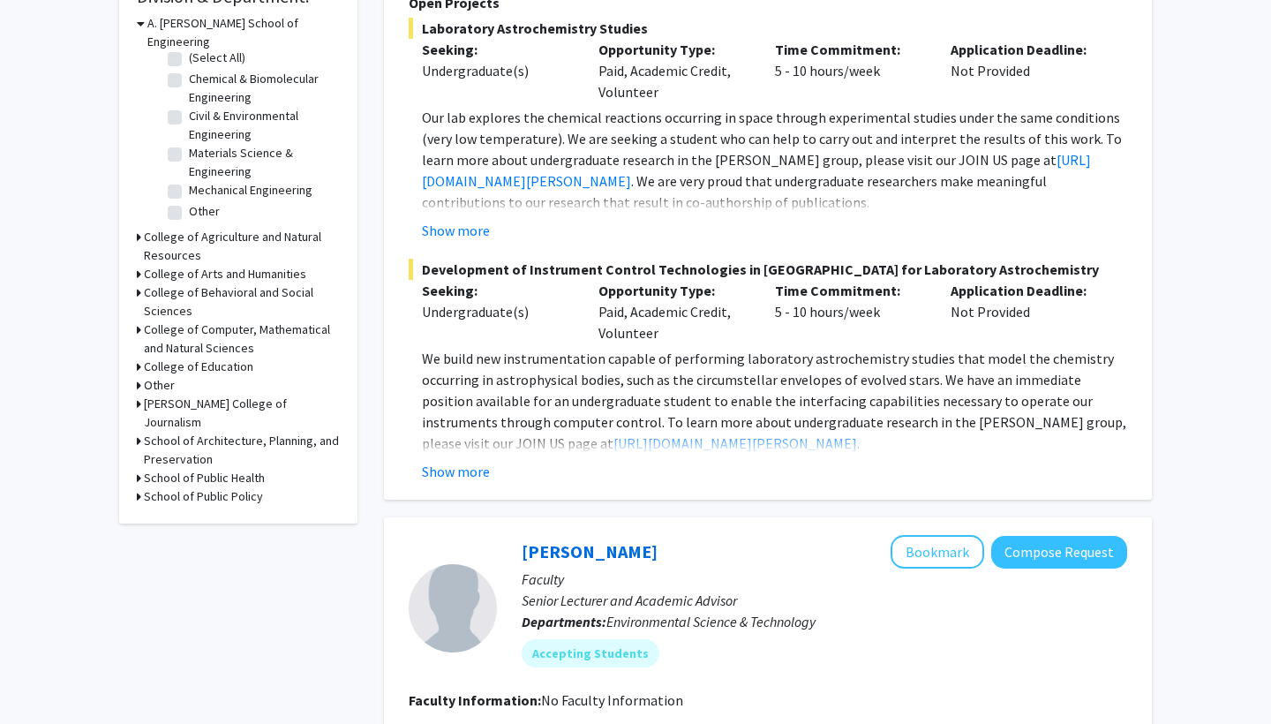
scroll to position [643, 0]
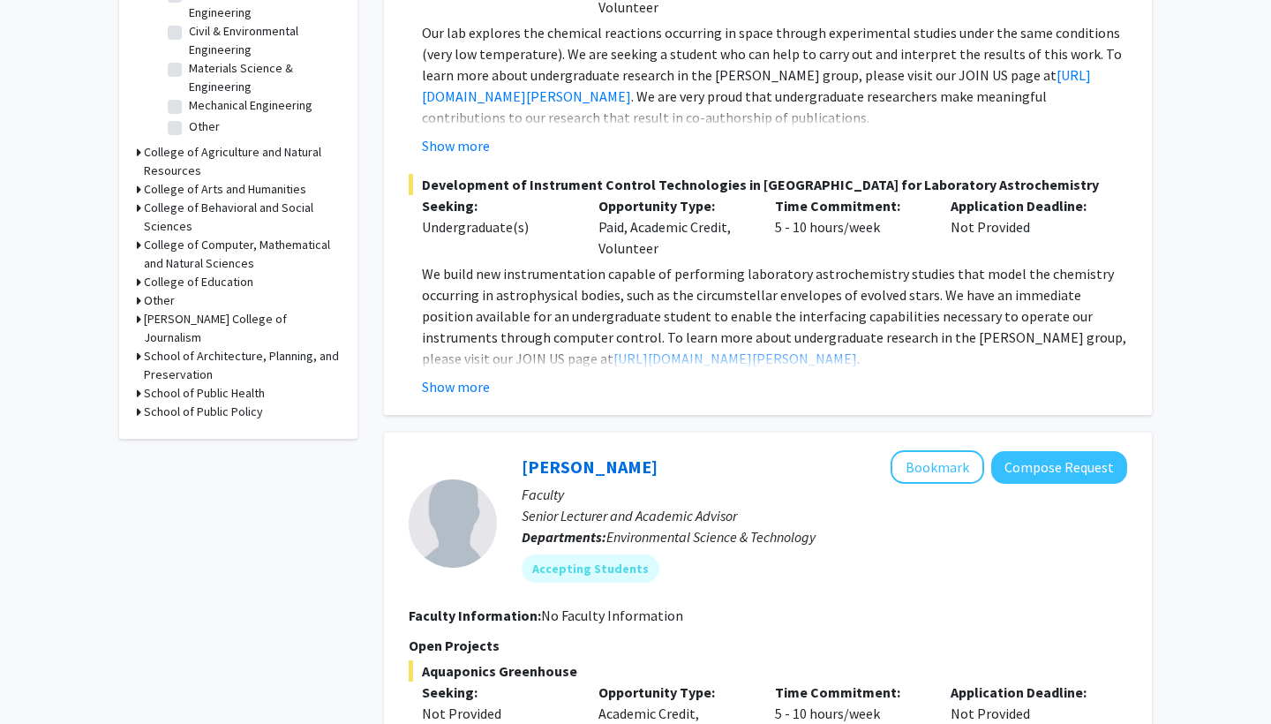
click at [215, 244] on h3 "College of Computer, Mathematical and Natural Sciences" at bounding box center [242, 254] width 196 height 37
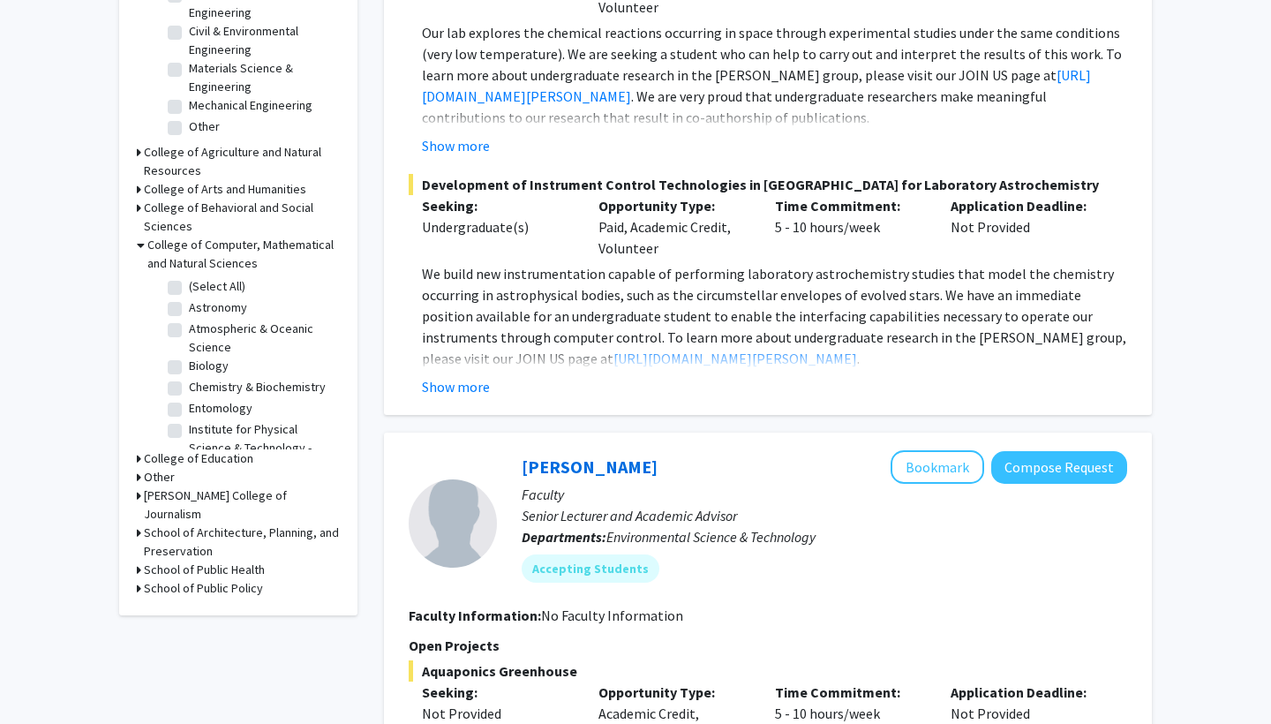
scroll to position [0, 0]
click at [189, 277] on label "(Select All)" at bounding box center [217, 286] width 56 height 19
click at [189, 277] on input "(Select All)" at bounding box center [194, 282] width 11 height 11
checkbox input "true"
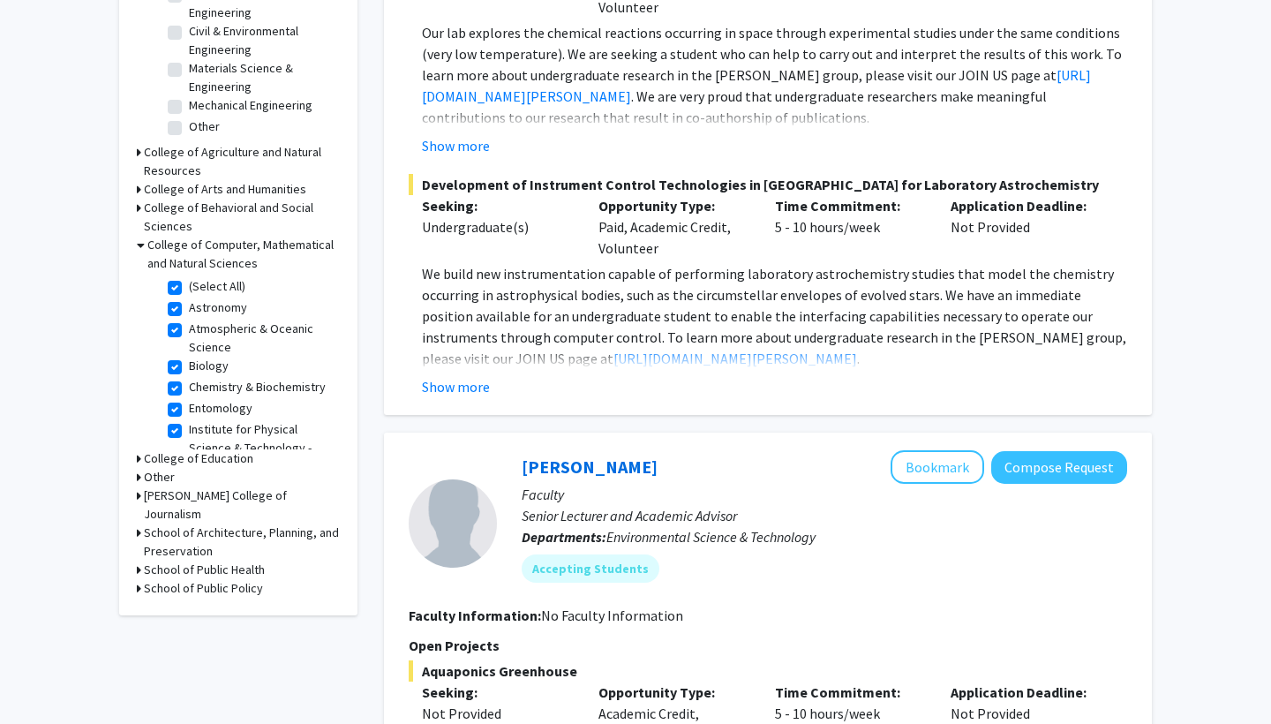
checkbox input "true"
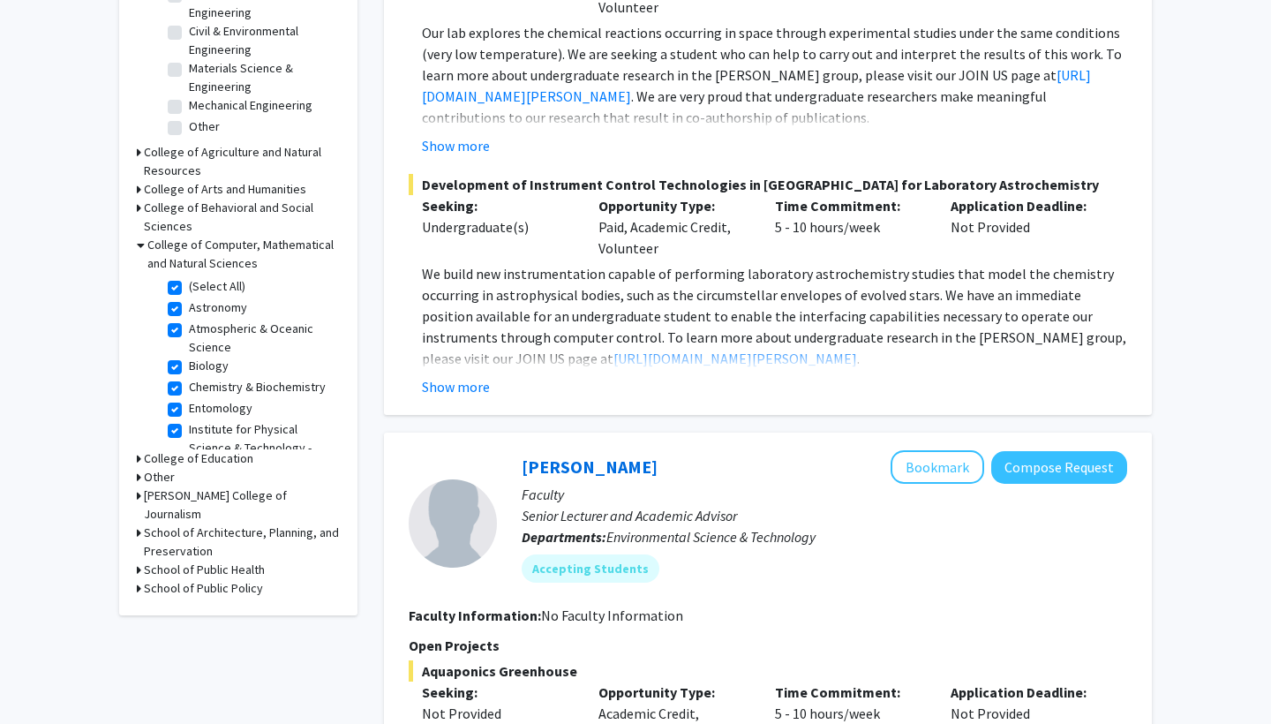
checkbox input "true"
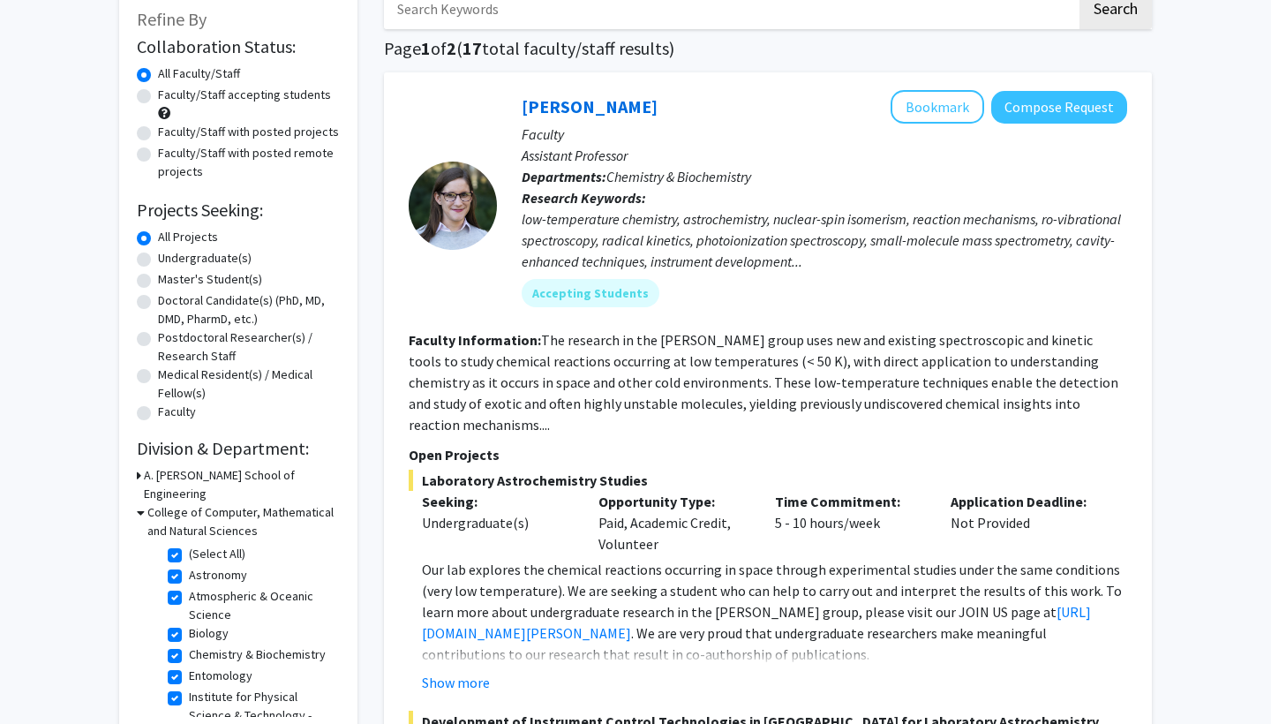
scroll to position [187, 0]
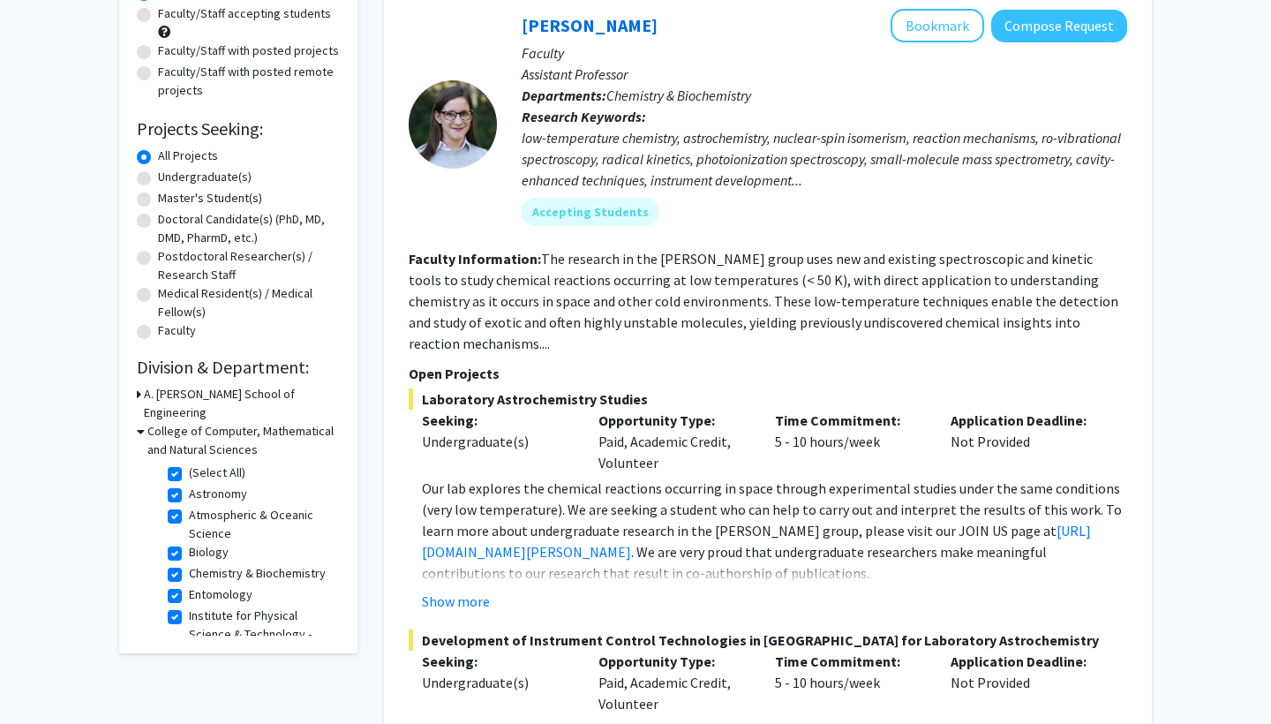
click at [189, 485] on label "Astronomy" at bounding box center [218, 494] width 58 height 19
click at [189, 485] on input "Astronomy" at bounding box center [194, 490] width 11 height 11
checkbox input "false"
checkbox input "true"
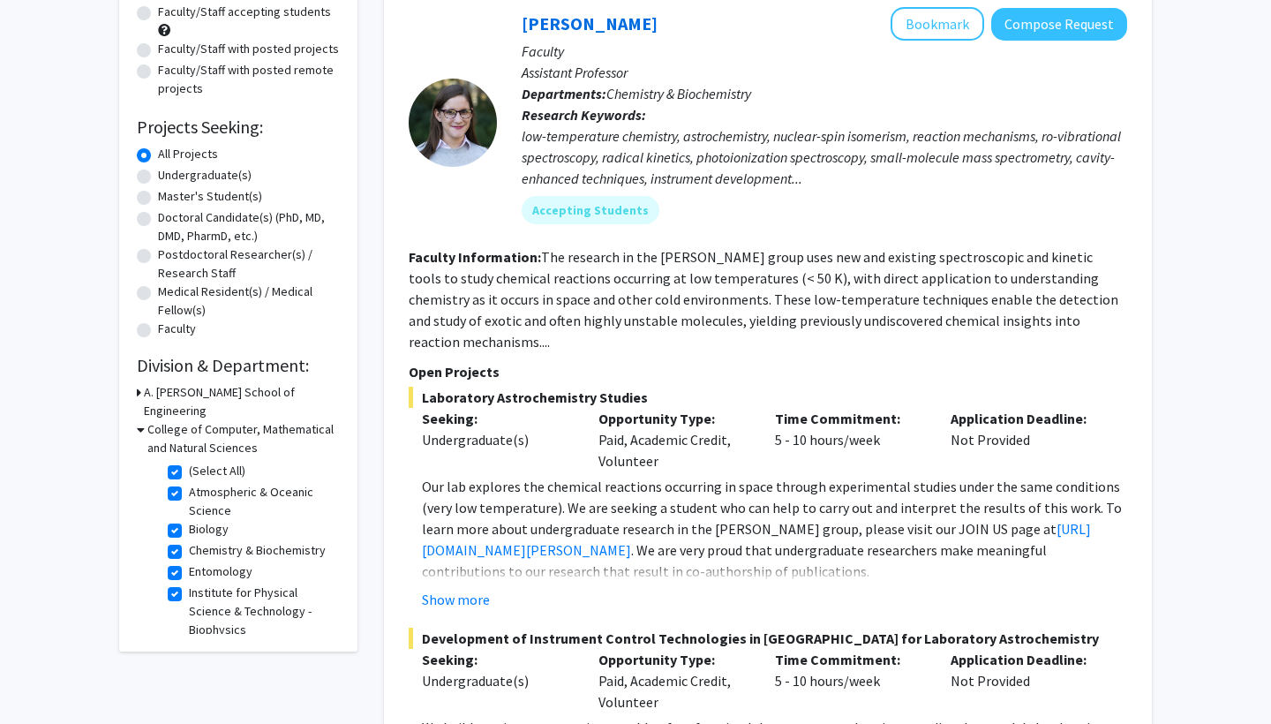
click at [189, 483] on label "Atmospheric & Oceanic Science" at bounding box center [262, 501] width 147 height 37
click at [189, 483] on input "Atmospheric & Oceanic Science" at bounding box center [194, 488] width 11 height 11
checkbox input "false"
checkbox input "true"
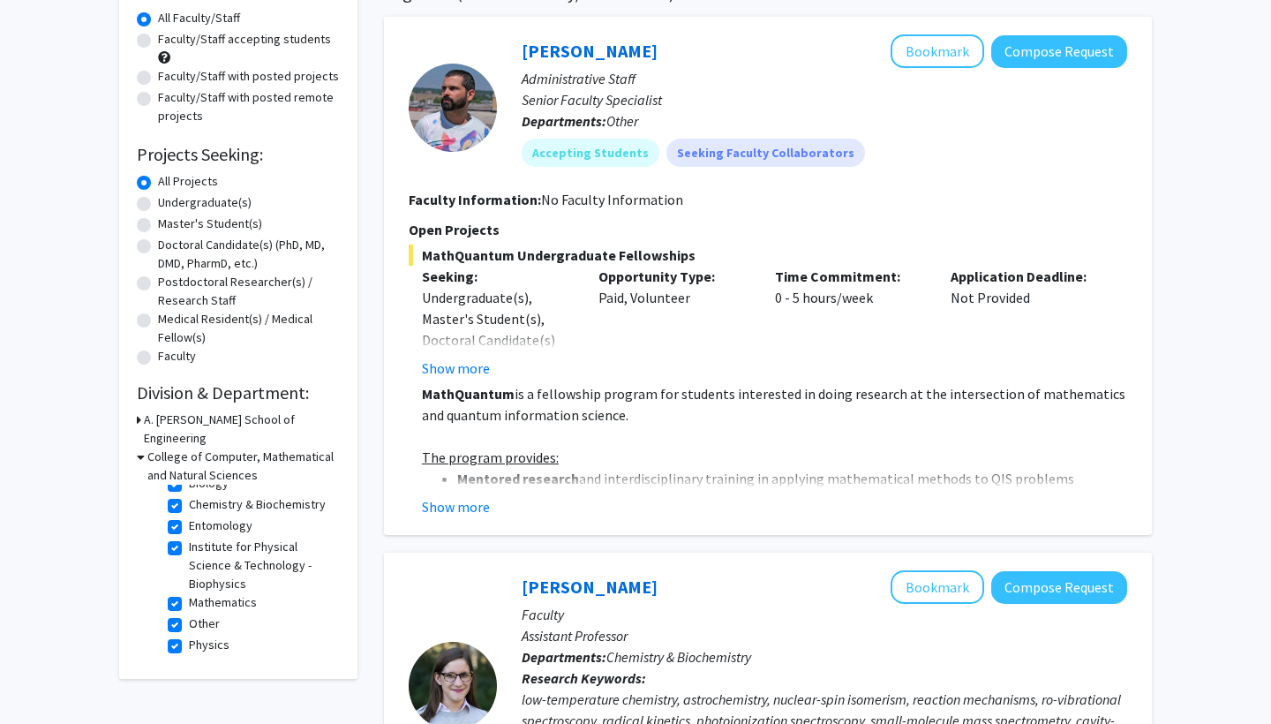
scroll to position [36, 0]
click at [189, 636] on label "Physics" at bounding box center [209, 645] width 41 height 19
click at [189, 636] on input "Physics" at bounding box center [194, 641] width 11 height 11
checkbox input "false"
checkbox input "true"
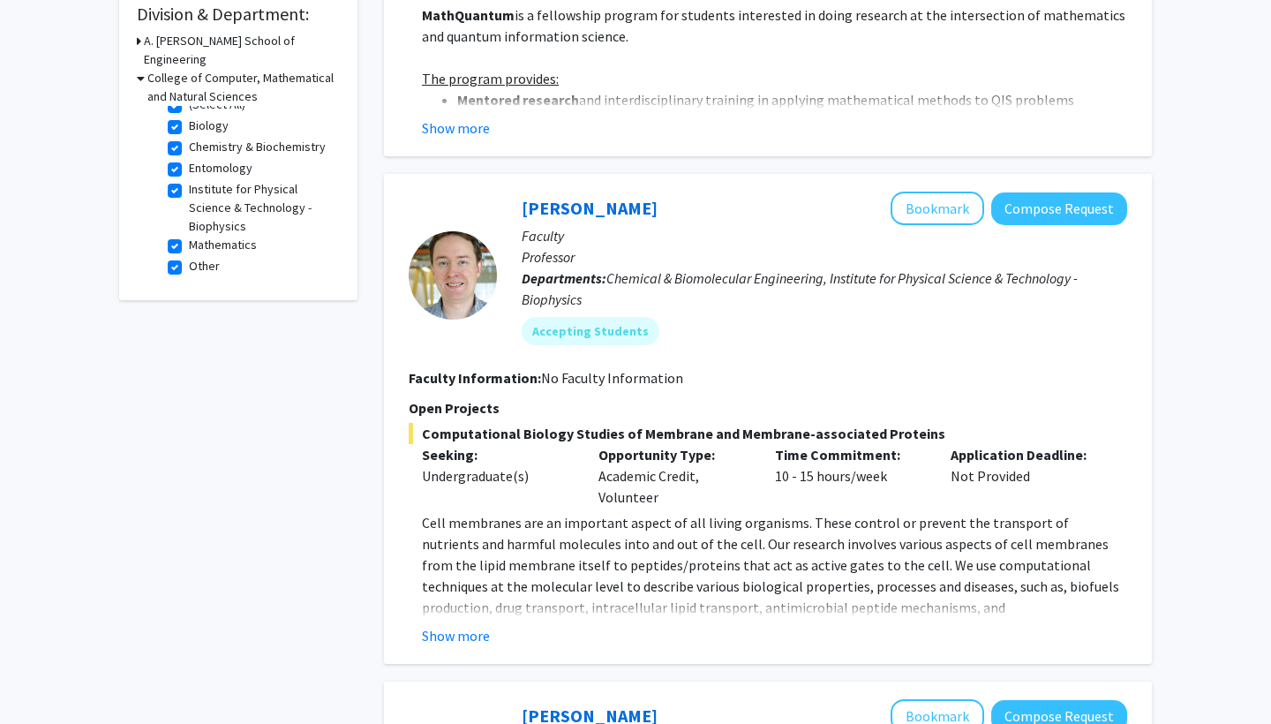
scroll to position [538, 0]
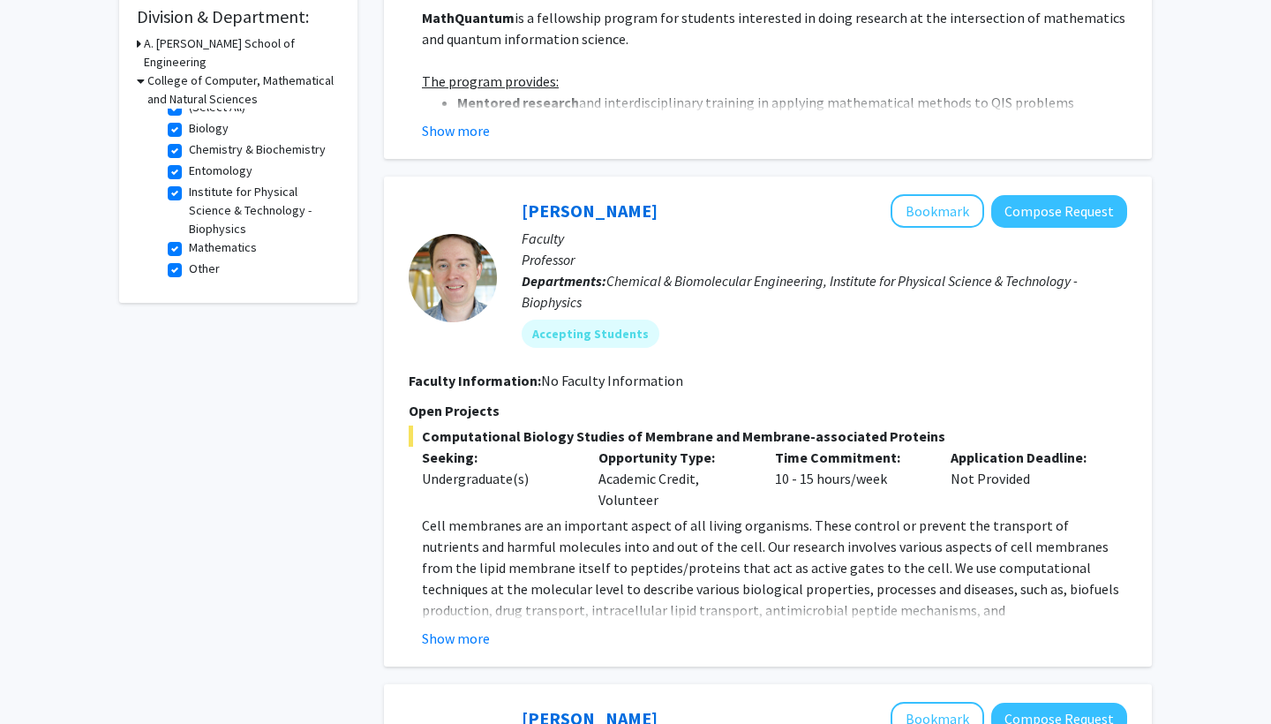
click at [189, 260] on label "Other" at bounding box center [204, 269] width 31 height 19
click at [189, 260] on input "Other" at bounding box center [194, 265] width 11 height 11
checkbox input "false"
checkbox input "true"
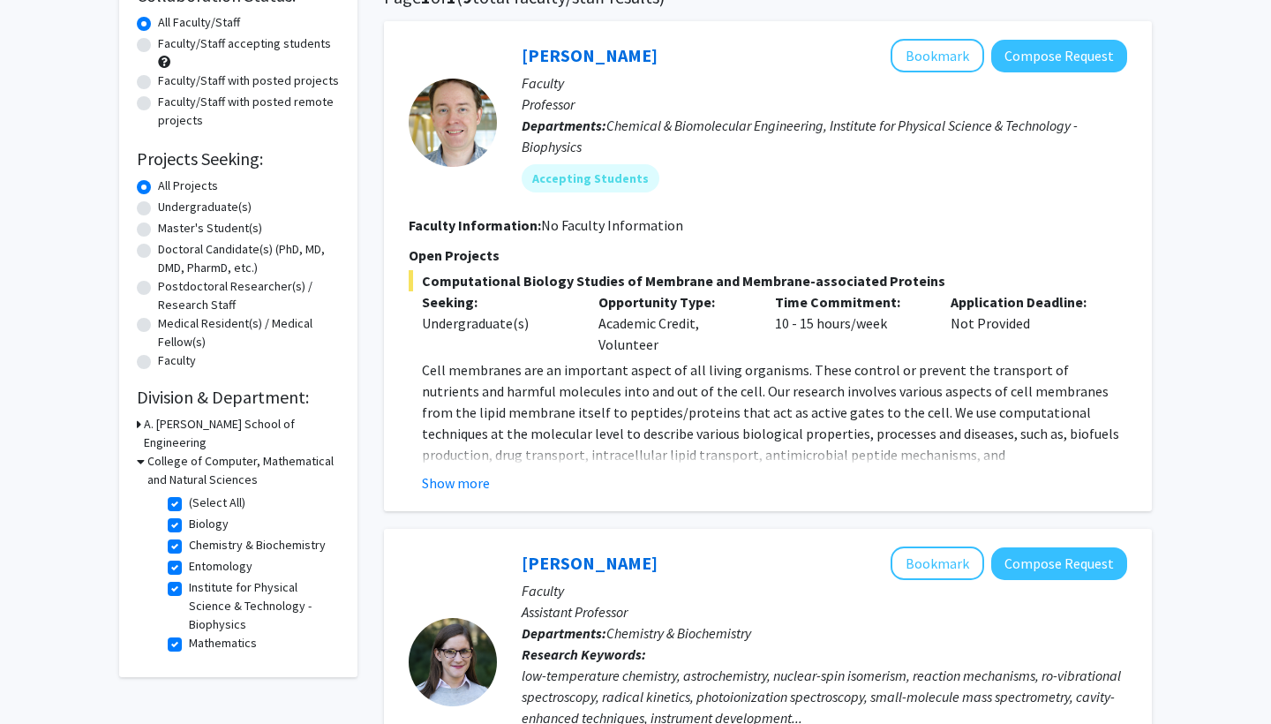
scroll to position [623, 0]
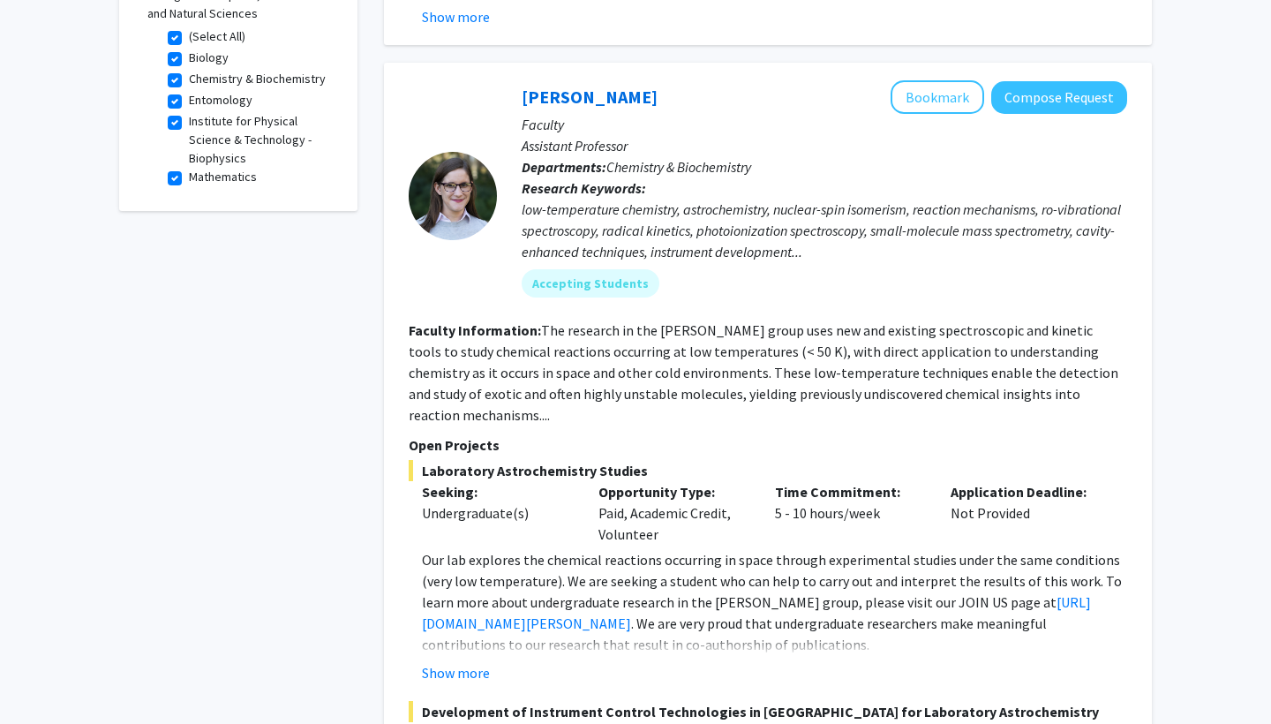
click at [189, 168] on label "Mathematics" at bounding box center [223, 177] width 68 height 19
click at [189, 168] on input "Mathematics" at bounding box center [194, 173] width 11 height 11
checkbox input "false"
checkbox input "true"
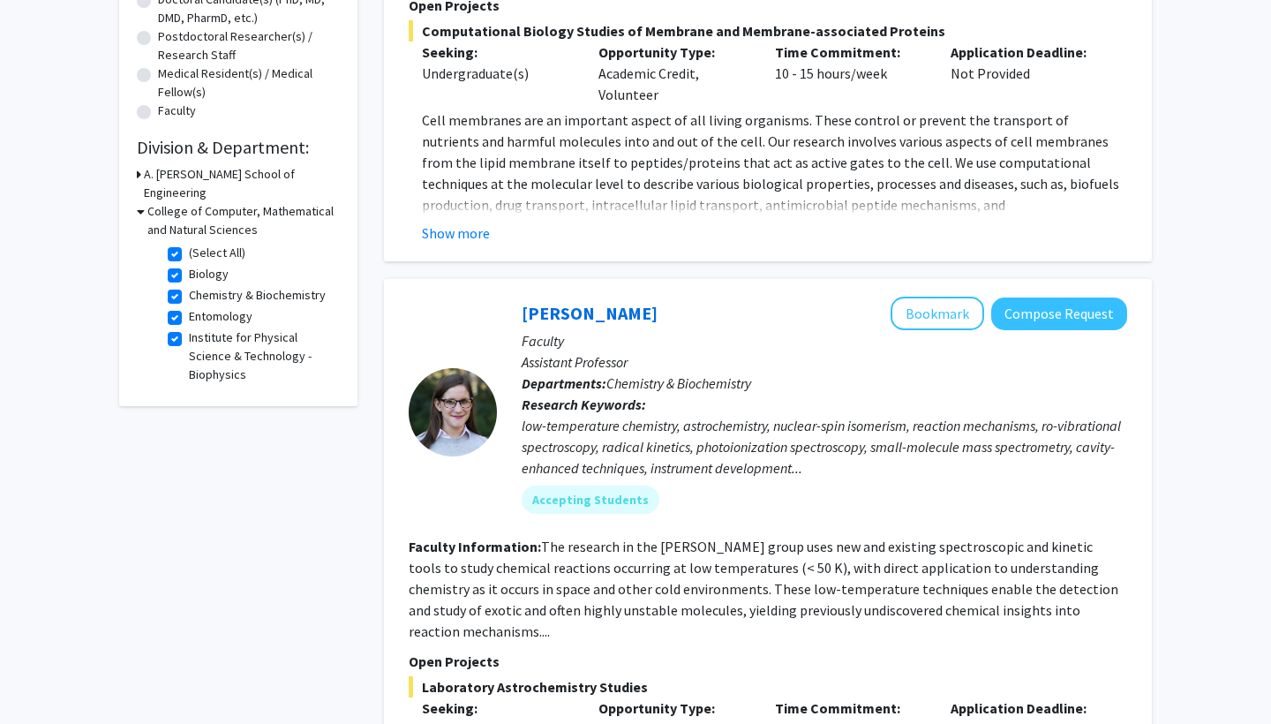
scroll to position [531, 0]
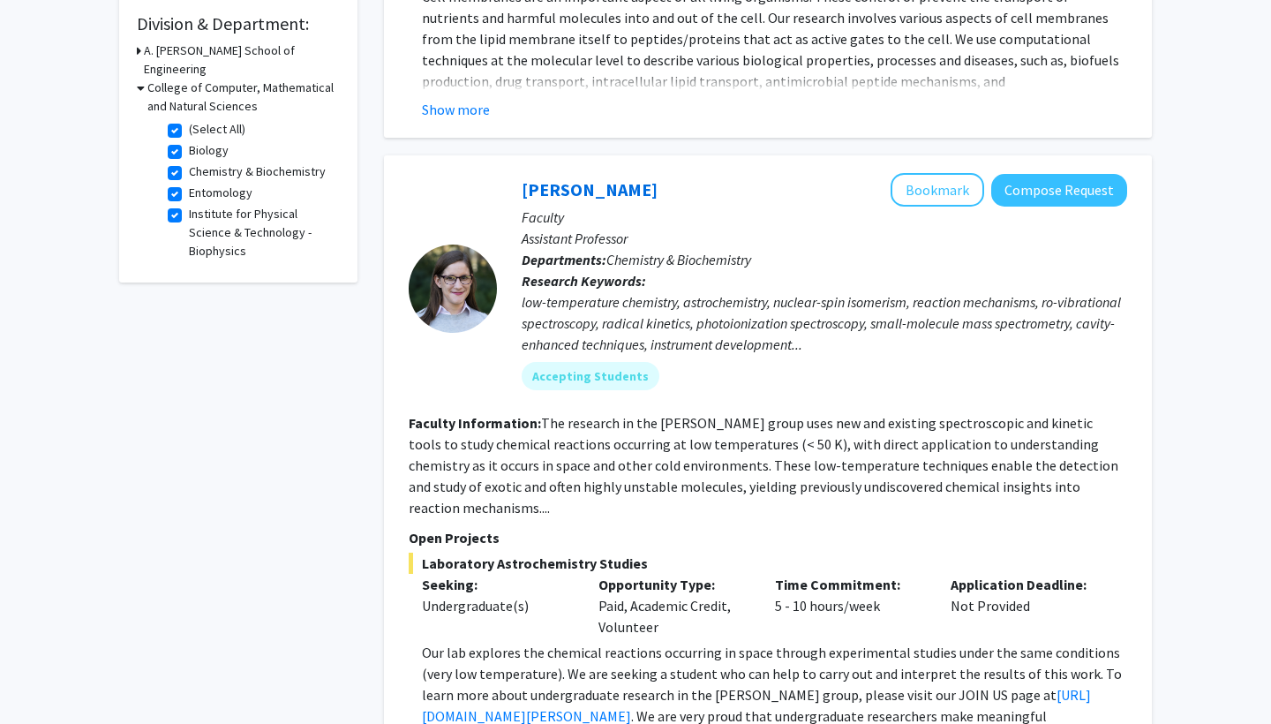
click at [189, 205] on label "Institute for Physical Science & Technology - Biophysics" at bounding box center [262, 233] width 147 height 56
click at [189, 205] on input "Institute for Physical Science & Technology - Biophysics" at bounding box center [194, 210] width 11 height 11
checkbox input "false"
checkbox input "true"
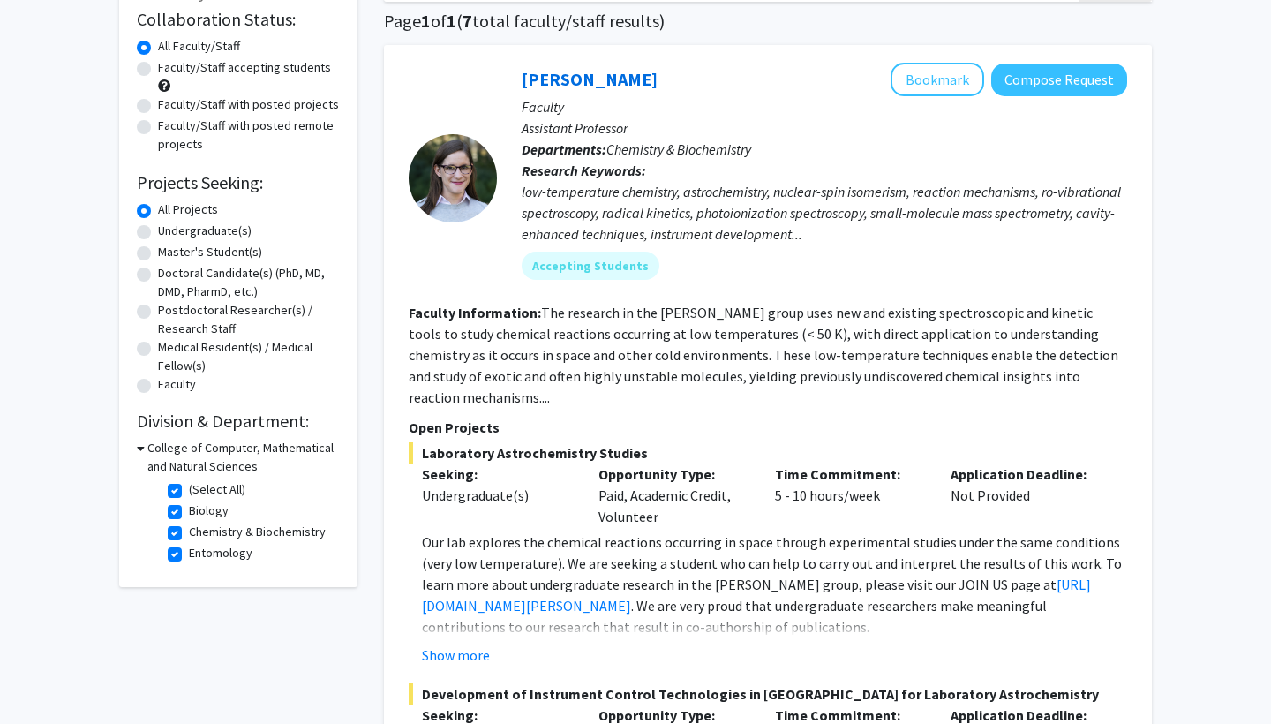
scroll to position [600, 0]
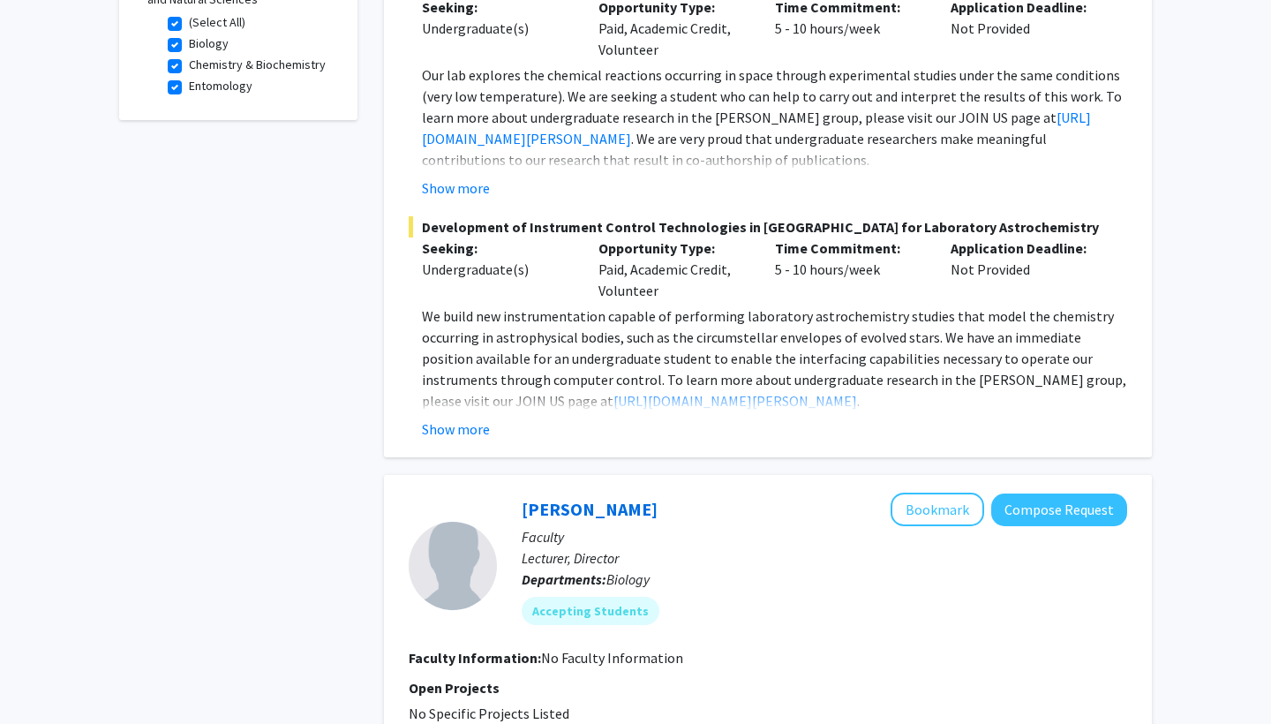
click at [189, 89] on label "Entomology" at bounding box center [221, 86] width 64 height 19
click at [189, 88] on input "Entomology" at bounding box center [194, 82] width 11 height 11
checkbox input "false"
checkbox input "true"
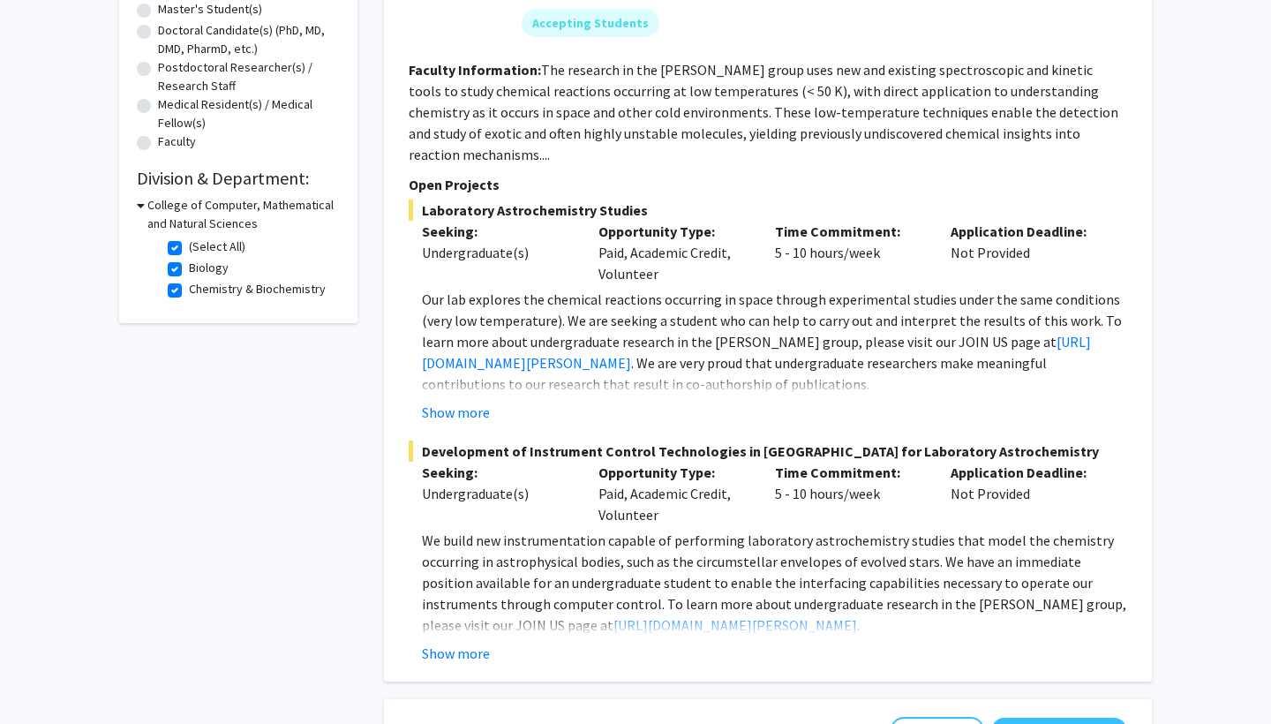
scroll to position [391, 0]
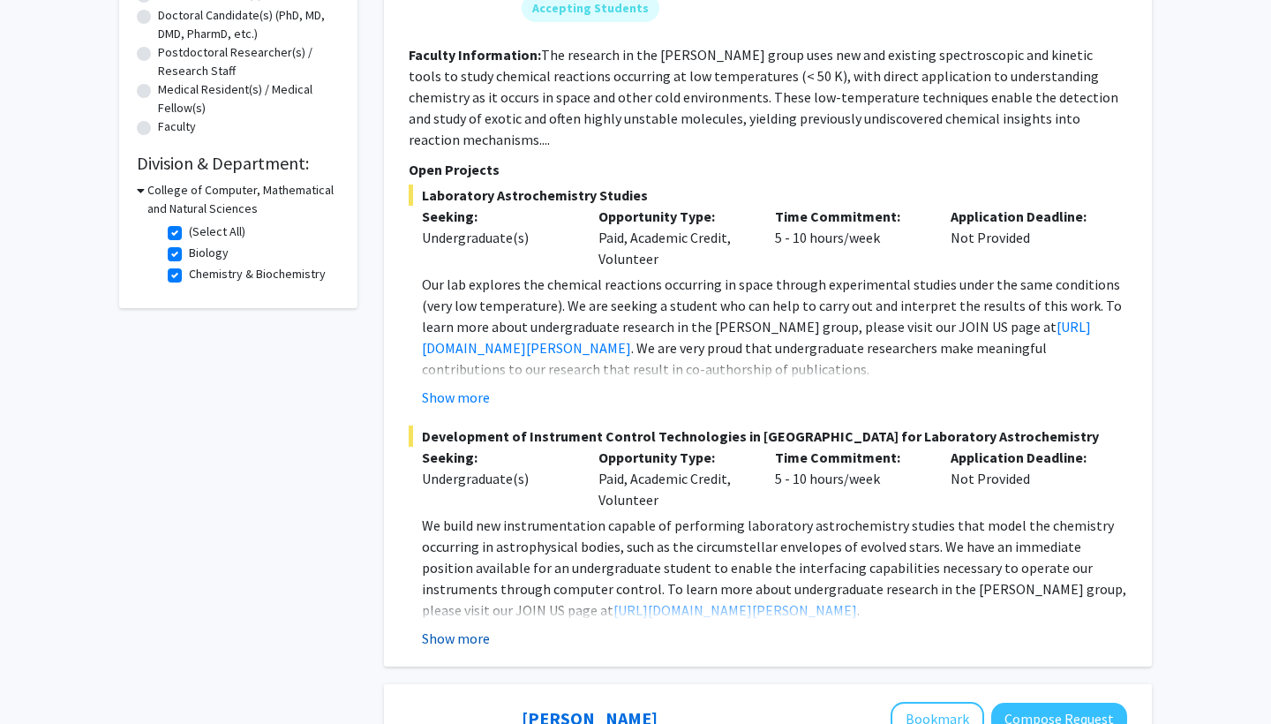
click at [458, 628] on button "Show more" at bounding box center [456, 638] width 68 height 21
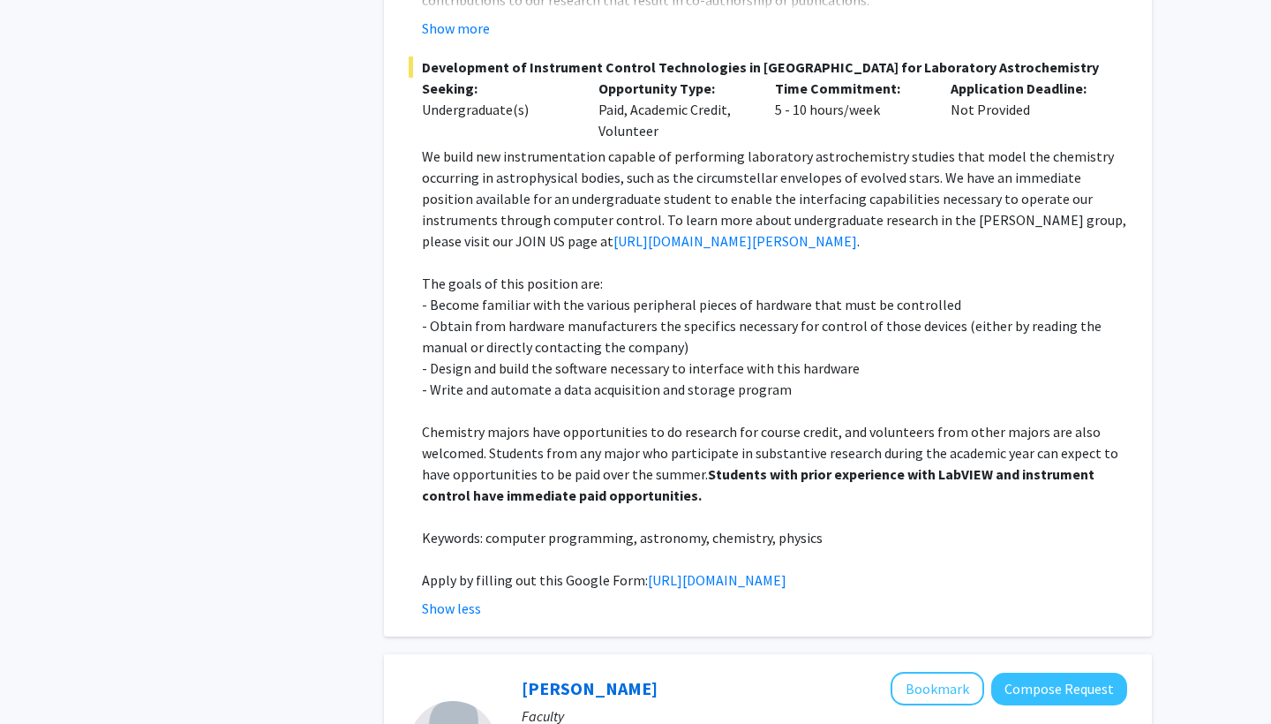
scroll to position [764, 0]
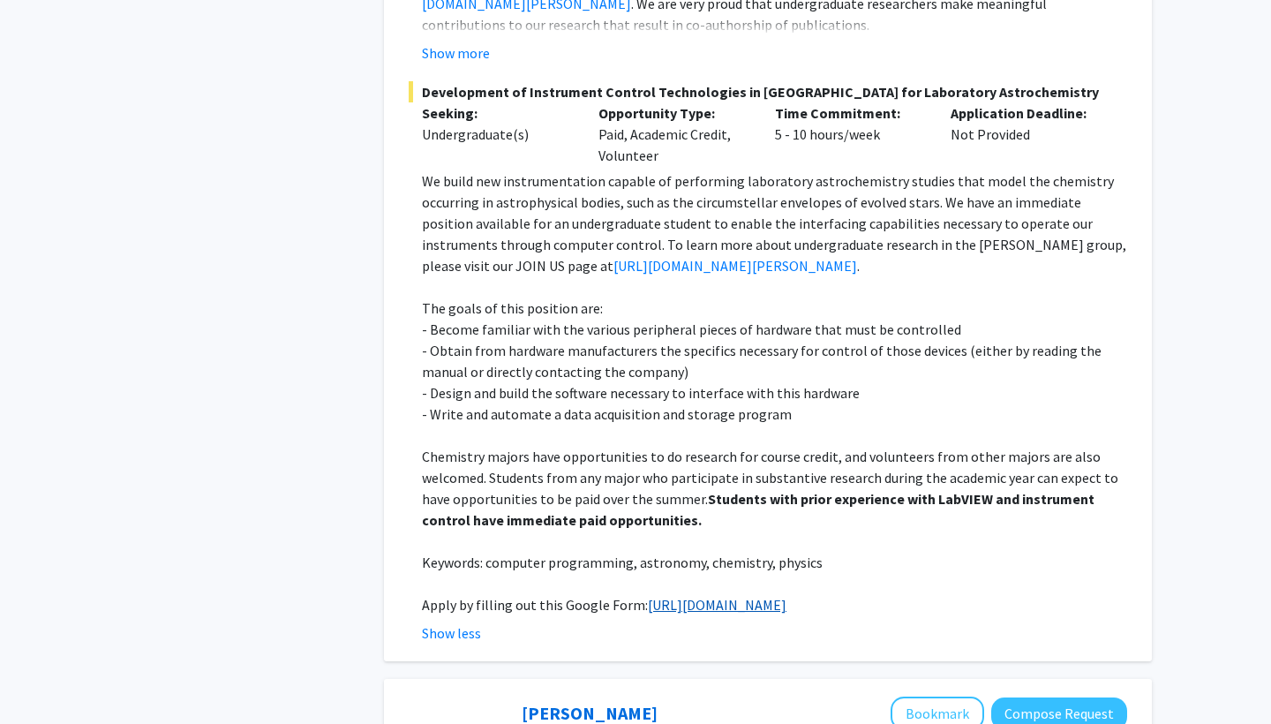
click at [648, 613] on link "https://docs.google.com/forms/d/e/1FAIpQLSc1a2KEqN38QvXz_Ai43zkn9t7ZfvyWPw9YHz9…" at bounding box center [717, 605] width 139 height 18
